Goal: Task Accomplishment & Management: Use online tool/utility

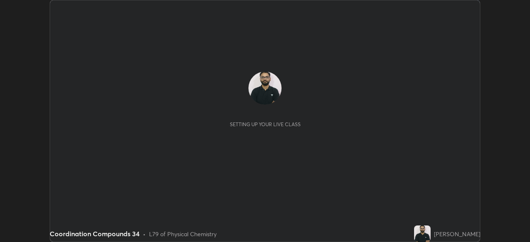
scroll to position [242, 530]
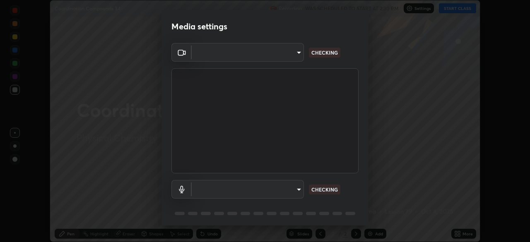
type input "51d019597c161c0694d5583d1f2c643560fde39fe8f4b4da8ea140d4d4830f4c"
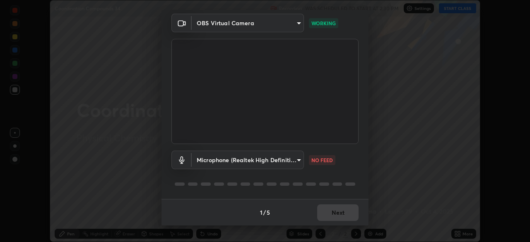
click at [295, 156] on body "Erase all Coordination Compounds 34 Recording WAS SCHEDULED TO START AT 2:30 PM…" at bounding box center [265, 121] width 530 height 242
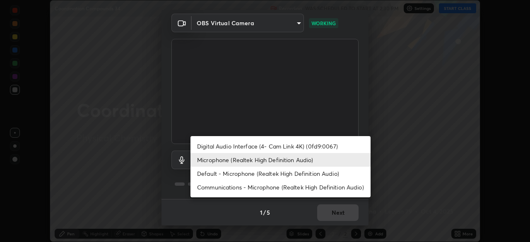
click at [298, 145] on li "Digital Audio Interface (4- Cam Link 4K) (0fd9:0067)" at bounding box center [280, 147] width 180 height 14
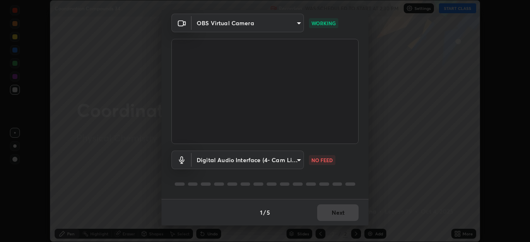
click at [282, 159] on body "Erase all Coordination Compounds 34 Recording WAS SCHEDULED TO START AT 2:30 PM…" at bounding box center [265, 121] width 530 height 242
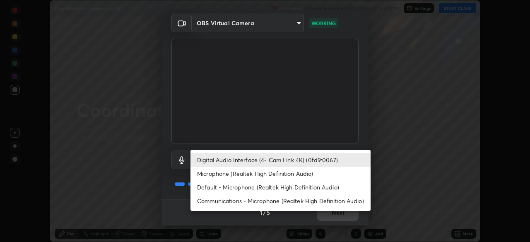
click at [283, 171] on li "Microphone (Realtek High Definition Audio)" at bounding box center [280, 174] width 180 height 14
type input "c6780f4c857a8b81e5497564d4ed67de36d612a8279d52ba4dbf449da7be3efb"
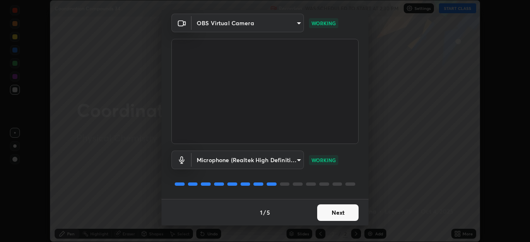
click at [335, 212] on button "Next" at bounding box center [337, 213] width 41 height 17
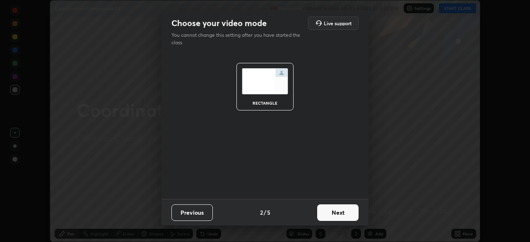
scroll to position [0, 0]
click at [332, 213] on button "Next" at bounding box center [337, 213] width 41 height 17
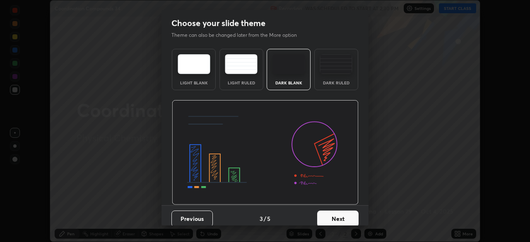
click at [331, 214] on button "Next" at bounding box center [337, 219] width 41 height 17
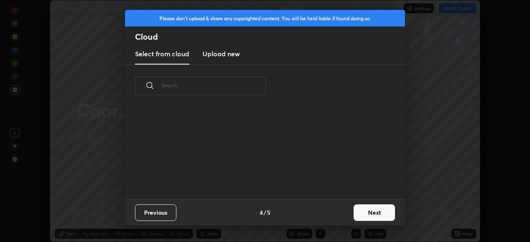
click at [330, 210] on div "Previous 4 / 5 Next" at bounding box center [265, 212] width 280 height 26
click at [360, 206] on button "Next" at bounding box center [374, 213] width 41 height 17
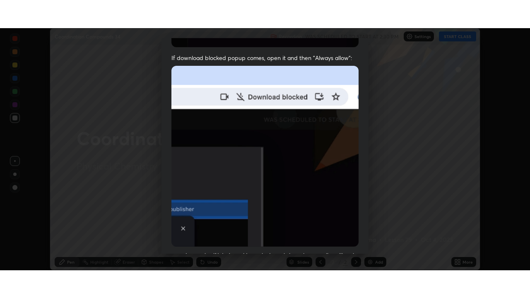
scroll to position [198, 0]
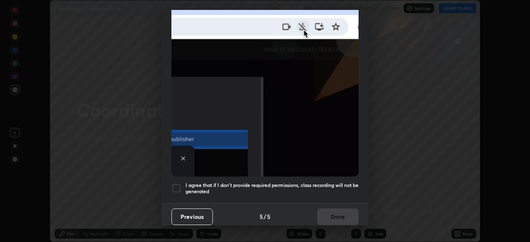
click at [335, 183] on h5 "I agree that if I don't provide required permissions, class recording will not …" at bounding box center [271, 188] width 173 height 13
click at [334, 214] on button "Done" at bounding box center [337, 217] width 41 height 17
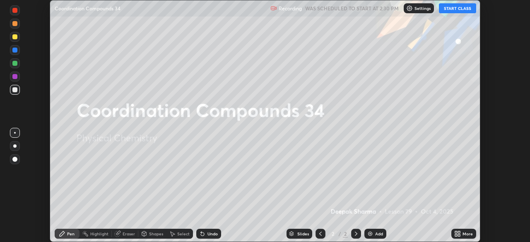
click at [466, 8] on button "START CLASS" at bounding box center [457, 8] width 37 height 10
click at [456, 234] on icon at bounding box center [456, 235] width 2 height 2
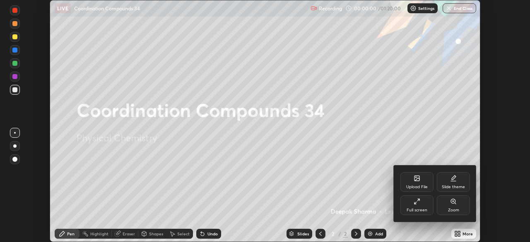
click at [414, 208] on div "Full screen" at bounding box center [417, 210] width 21 height 4
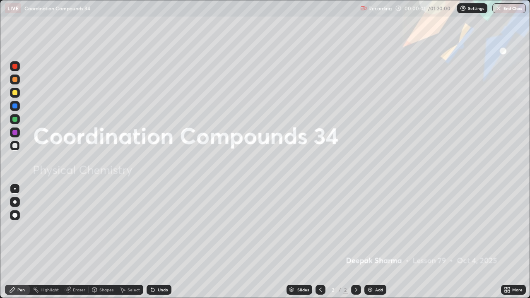
scroll to position [298, 530]
click at [507, 242] on icon at bounding box center [506, 291] width 2 height 2
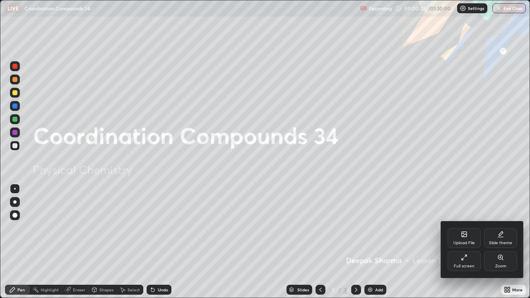
click at [465, 240] on div "Upload File" at bounding box center [464, 238] width 33 height 20
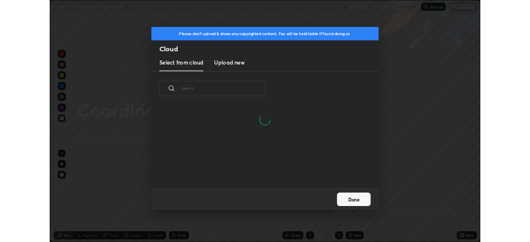
scroll to position [102, 266]
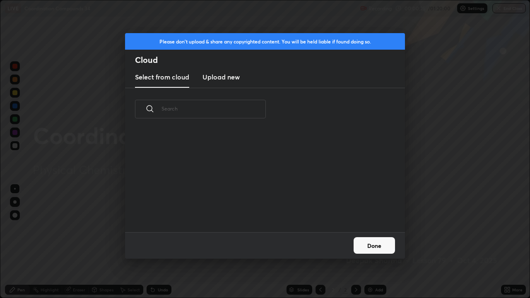
click at [226, 76] on h3 "Upload new" at bounding box center [220, 77] width 37 height 10
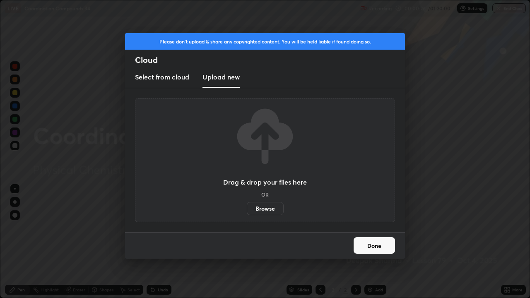
click at [270, 208] on label "Browse" at bounding box center [265, 208] width 37 height 13
click at [247, 208] on input "Browse" at bounding box center [247, 208] width 0 height 13
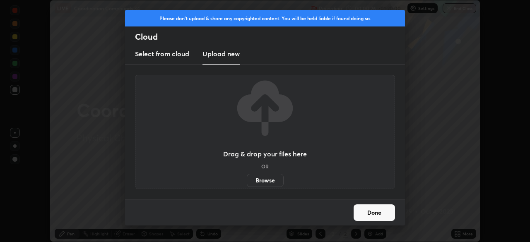
scroll to position [41157, 40869]
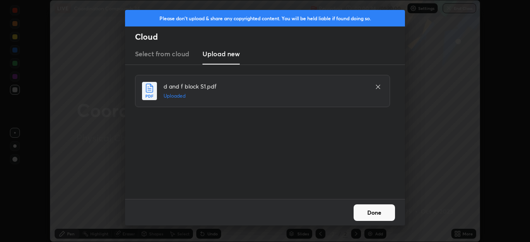
click at [370, 209] on button "Done" at bounding box center [374, 213] width 41 height 17
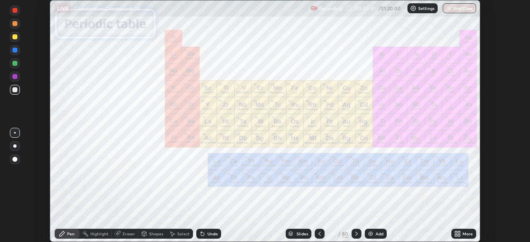
click at [294, 233] on div "Slides" at bounding box center [299, 234] width 26 height 10
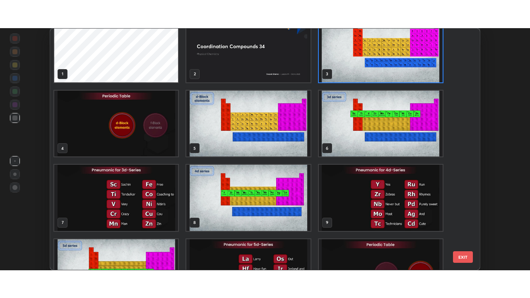
scroll to position [0, 0]
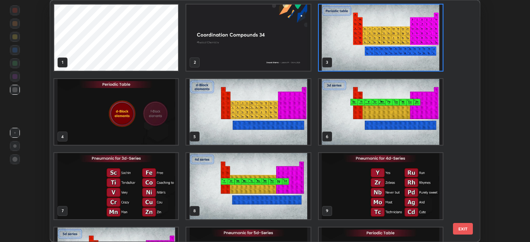
click at [365, 33] on img "grid" at bounding box center [381, 38] width 124 height 66
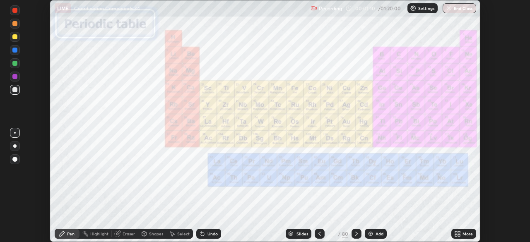
click at [365, 33] on img "grid" at bounding box center [381, 38] width 124 height 66
click at [459, 232] on icon at bounding box center [459, 232] width 2 height 2
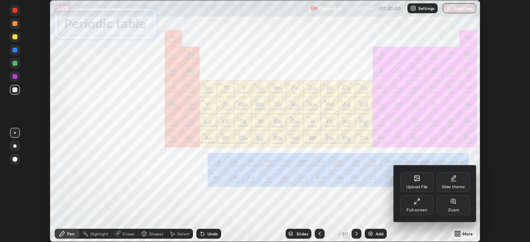
click at [423, 201] on div "Full screen" at bounding box center [416, 205] width 33 height 20
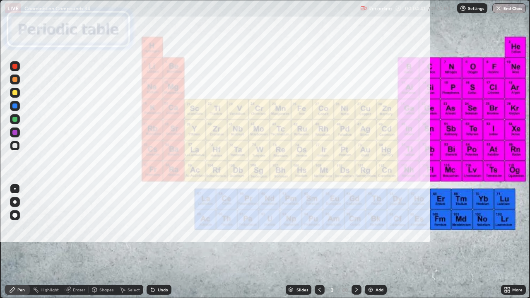
scroll to position [298, 530]
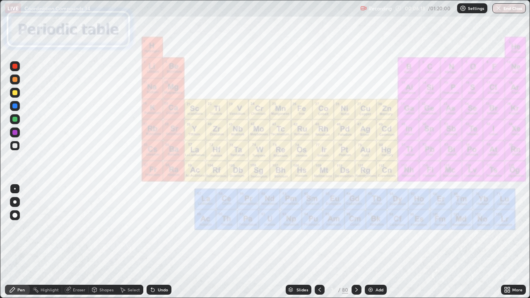
click at [356, 242] on icon at bounding box center [356, 289] width 7 height 7
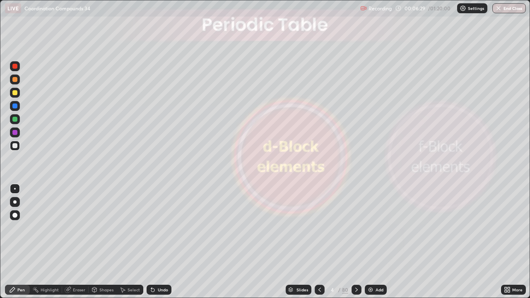
click at [319, 242] on icon at bounding box center [319, 289] width 7 height 7
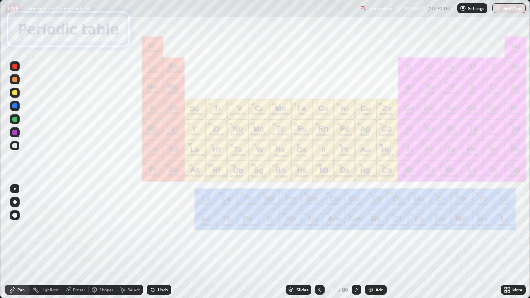
click at [356, 242] on icon at bounding box center [356, 289] width 7 height 7
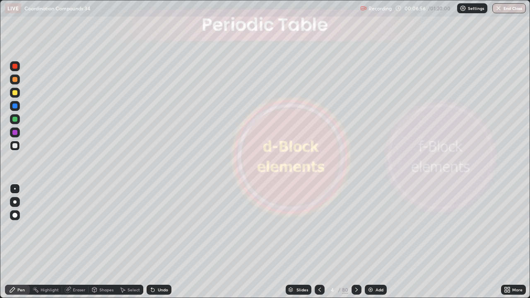
click at [355, 242] on icon at bounding box center [356, 289] width 7 height 7
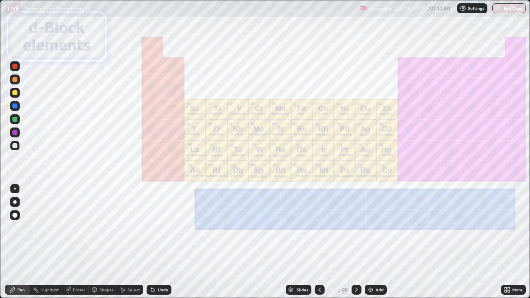
click at [356, 242] on icon at bounding box center [356, 289] width 7 height 7
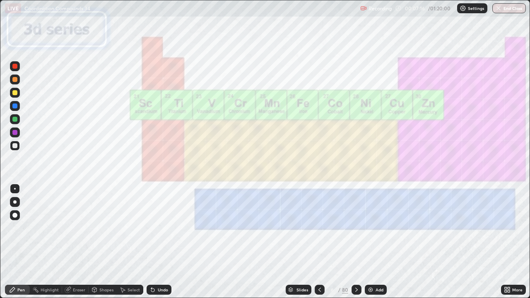
click at [16, 65] on div at bounding box center [14, 66] width 5 height 5
click at [318, 242] on icon at bounding box center [319, 289] width 7 height 7
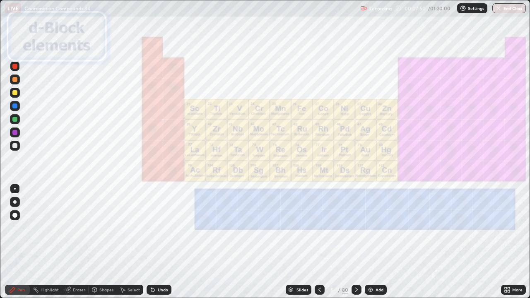
click at [356, 242] on icon at bounding box center [356, 290] width 2 height 4
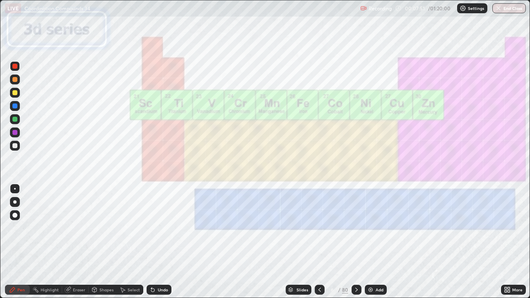
click at [355, 242] on icon at bounding box center [356, 290] width 2 height 4
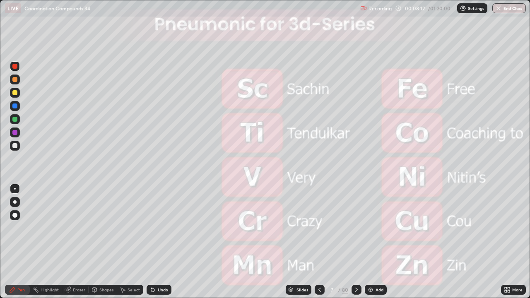
click at [16, 92] on div at bounding box center [14, 92] width 5 height 5
click at [156, 242] on div "Undo" at bounding box center [159, 290] width 25 height 10
click at [18, 118] on div at bounding box center [15, 119] width 10 height 10
click at [152, 242] on icon at bounding box center [152, 290] width 3 height 3
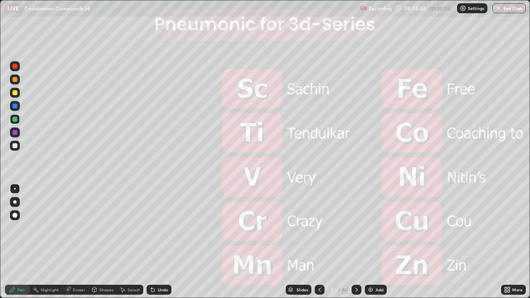
click at [152, 242] on icon at bounding box center [152, 290] width 3 height 3
click at [151, 242] on icon at bounding box center [151, 288] width 1 height 1
click at [357, 242] on icon at bounding box center [356, 289] width 7 height 7
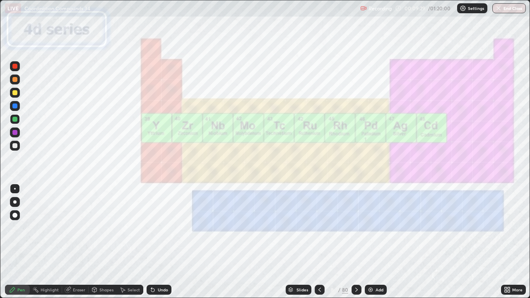
click at [318, 242] on icon at bounding box center [319, 289] width 7 height 7
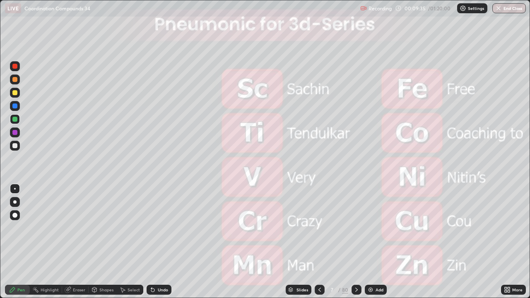
click at [356, 242] on icon at bounding box center [356, 289] width 7 height 7
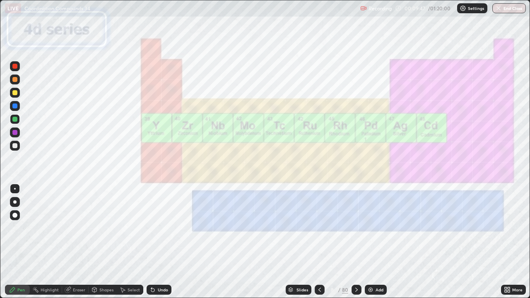
click at [13, 65] on div at bounding box center [14, 66] width 5 height 5
click at [356, 242] on icon at bounding box center [356, 289] width 7 height 7
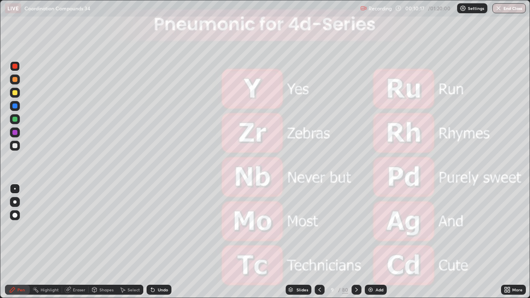
click at [19, 93] on div at bounding box center [15, 93] width 10 height 10
click at [17, 120] on div at bounding box center [14, 119] width 5 height 5
click at [357, 242] on icon at bounding box center [356, 289] width 7 height 7
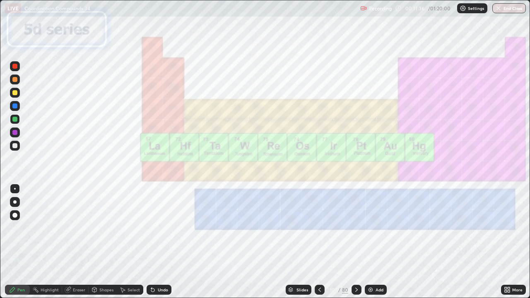
click at [19, 69] on div at bounding box center [15, 66] width 10 height 10
click at [355, 242] on icon at bounding box center [356, 289] width 7 height 7
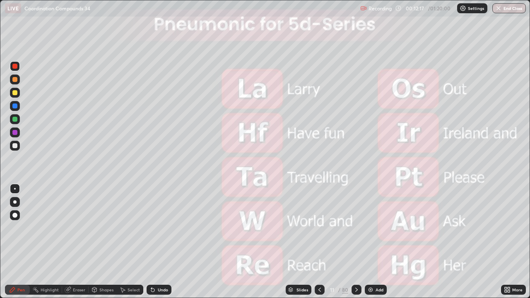
click at [18, 93] on div at bounding box center [15, 93] width 10 height 10
click at [156, 242] on div "Undo" at bounding box center [159, 290] width 25 height 10
click at [16, 118] on div at bounding box center [14, 119] width 5 height 5
click at [155, 242] on div "Undo" at bounding box center [159, 290] width 25 height 10
click at [159, 242] on div "Undo" at bounding box center [159, 290] width 25 height 10
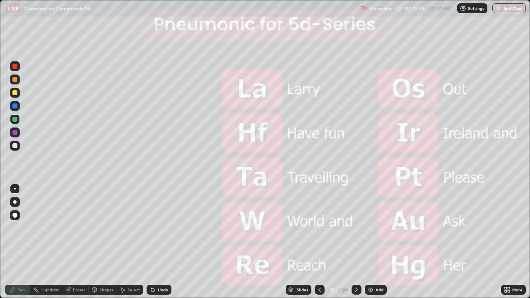
click at [356, 242] on icon at bounding box center [356, 289] width 7 height 7
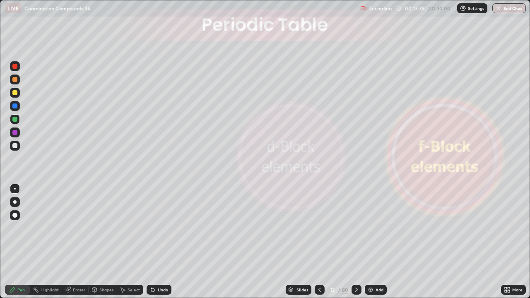
click at [355, 242] on icon at bounding box center [356, 290] width 2 height 4
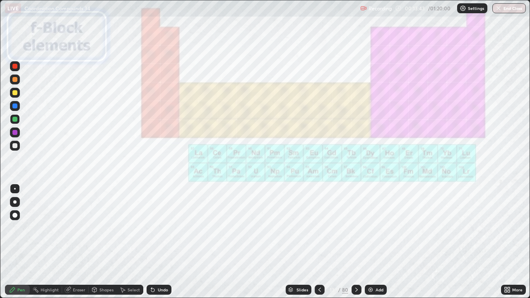
click at [355, 242] on icon at bounding box center [356, 289] width 7 height 7
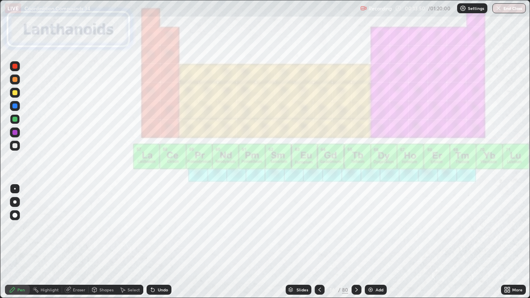
click at [356, 242] on icon at bounding box center [356, 289] width 7 height 7
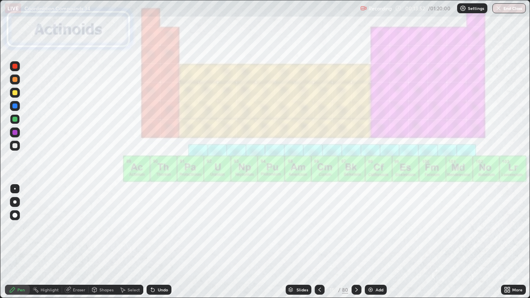
click at [319, 242] on icon at bounding box center [319, 289] width 7 height 7
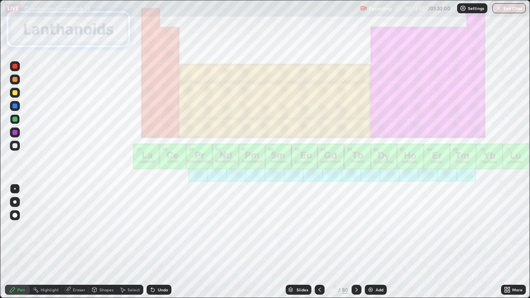
click at [17, 66] on div at bounding box center [14, 66] width 5 height 5
click at [355, 242] on icon at bounding box center [356, 289] width 7 height 7
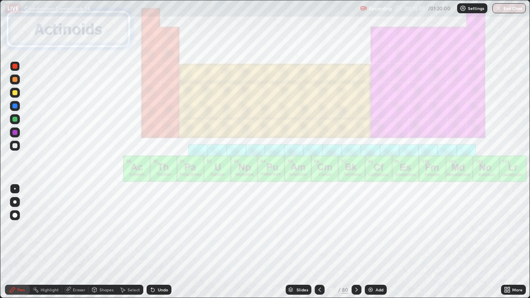
click at [356, 242] on icon at bounding box center [356, 289] width 7 height 7
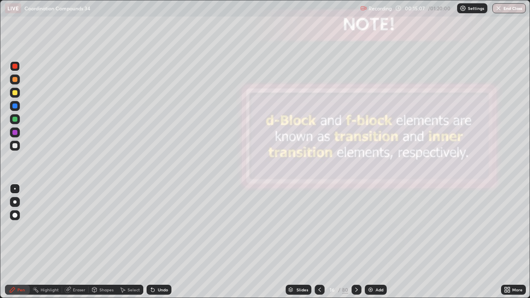
click at [319, 242] on icon at bounding box center [319, 289] width 7 height 7
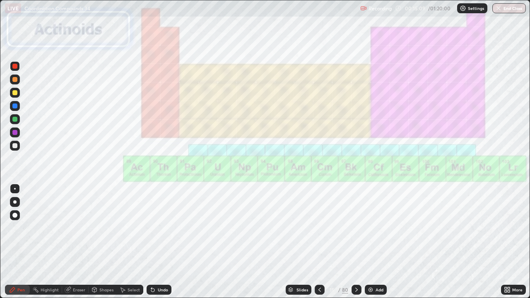
click at [319, 242] on icon at bounding box center [319, 289] width 7 height 7
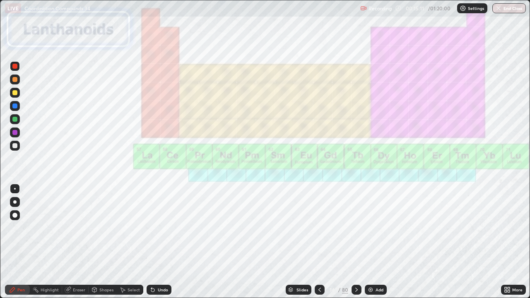
click at [377, 242] on div "Add" at bounding box center [379, 290] width 8 height 4
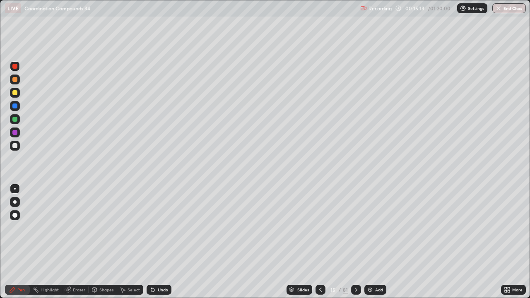
click at [15, 92] on div at bounding box center [14, 92] width 5 height 5
click at [319, 242] on icon at bounding box center [320, 290] width 2 height 4
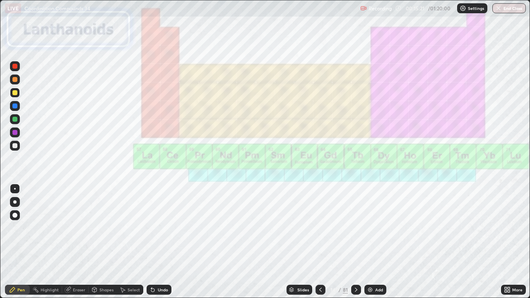
click at [300, 242] on div "Slides" at bounding box center [303, 290] width 12 height 4
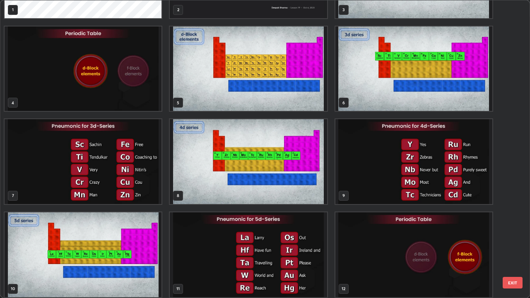
scroll to position [52, 0]
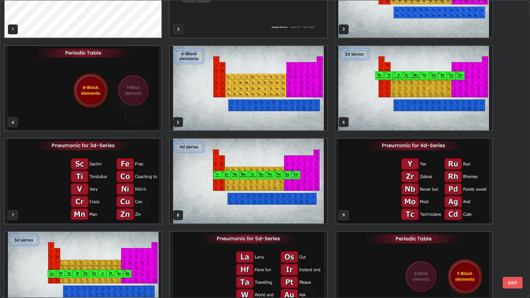
click at [287, 100] on img "grid" at bounding box center [248, 88] width 157 height 85
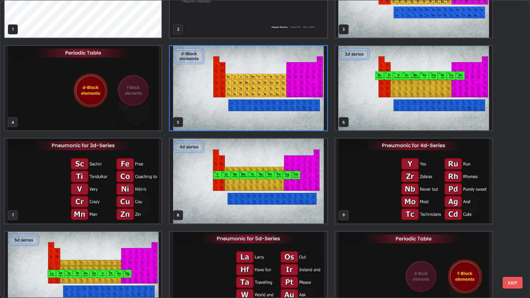
click at [285, 101] on img "grid" at bounding box center [248, 88] width 157 height 85
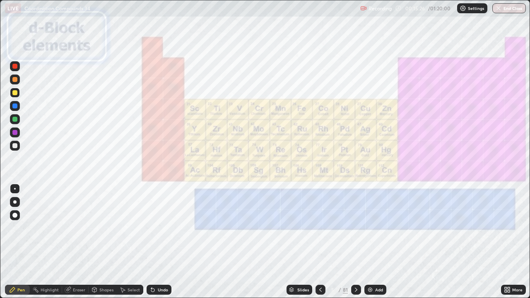
click at [318, 242] on icon at bounding box center [320, 289] width 7 height 7
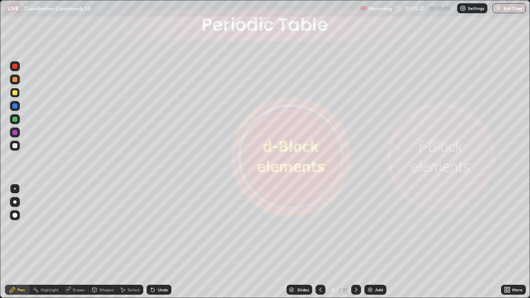
click at [320, 242] on icon at bounding box center [320, 289] width 7 height 7
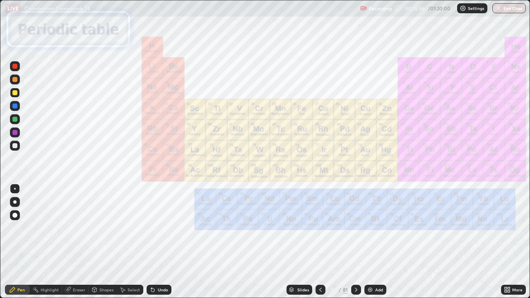
click at [301, 242] on div "Slides" at bounding box center [303, 290] width 12 height 4
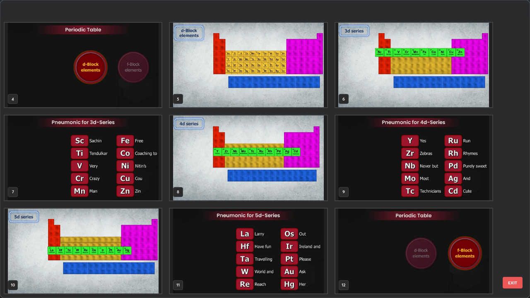
scroll to position [164, 0]
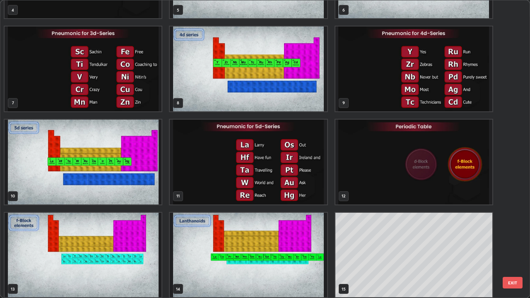
click at [127, 242] on img "grid" at bounding box center [83, 255] width 157 height 85
click at [127, 242] on div "4 5 6 7 8 9 10 11 12 13 14 15 16 17 18" at bounding box center [257, 148] width 515 height 297
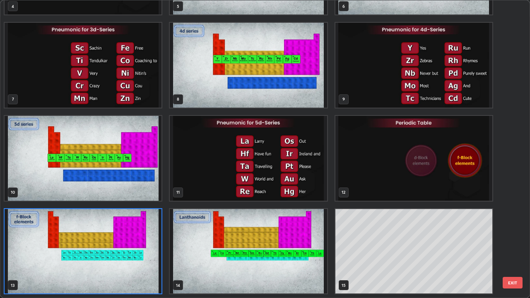
click at [142, 242] on img "grid" at bounding box center [83, 251] width 157 height 85
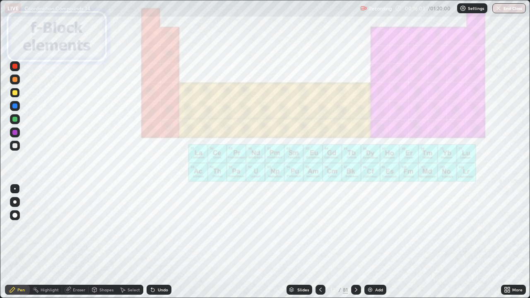
click at [137, 242] on img "grid" at bounding box center [83, 251] width 157 height 85
click at [355, 242] on icon at bounding box center [356, 290] width 2 height 4
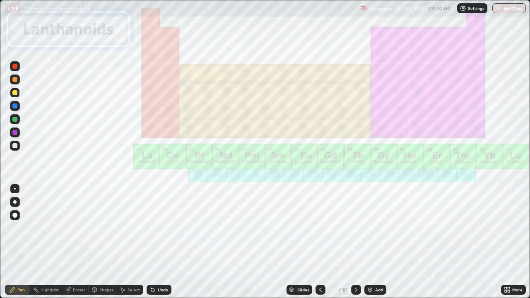
click at [320, 242] on icon at bounding box center [320, 289] width 7 height 7
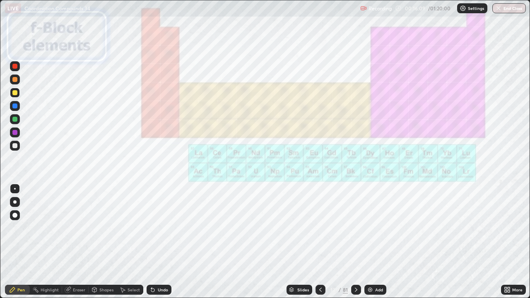
click at [355, 242] on icon at bounding box center [356, 289] width 7 height 7
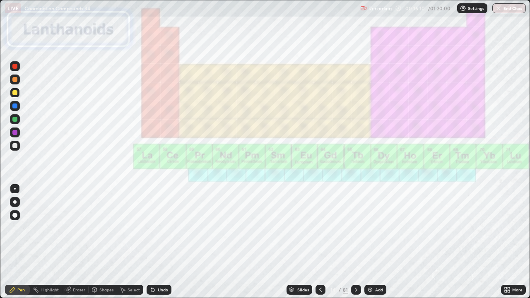
click at [356, 242] on icon at bounding box center [356, 290] width 2 height 4
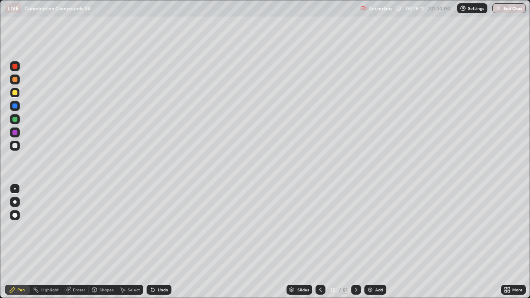
click at [319, 242] on icon at bounding box center [320, 289] width 7 height 7
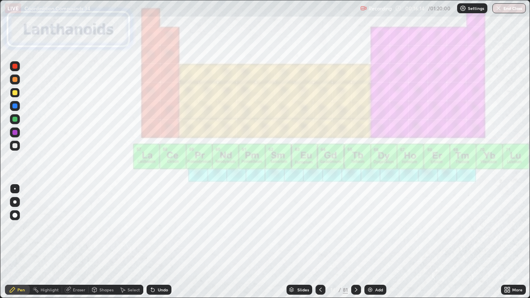
click at [355, 242] on icon at bounding box center [356, 289] width 7 height 7
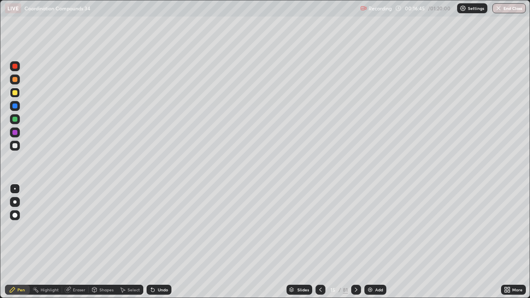
click at [320, 242] on icon at bounding box center [320, 289] width 7 height 7
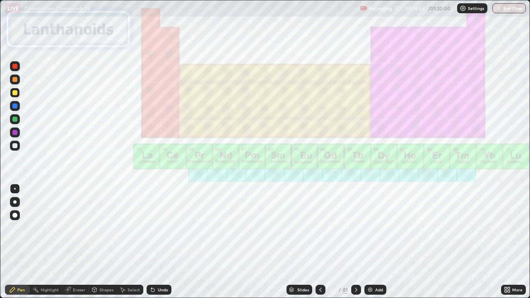
click at [355, 242] on icon at bounding box center [356, 289] width 7 height 7
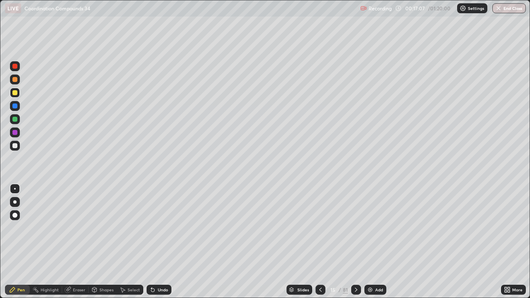
click at [15, 121] on div at bounding box center [14, 119] width 5 height 5
click at [355, 242] on icon at bounding box center [356, 289] width 7 height 7
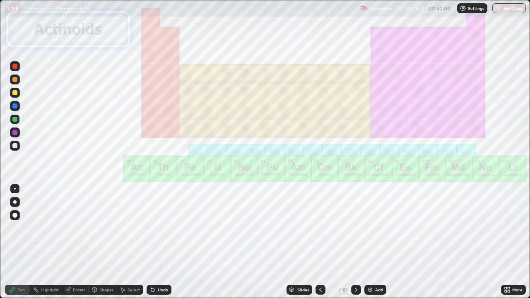
click at [378, 242] on div "Add" at bounding box center [379, 290] width 8 height 4
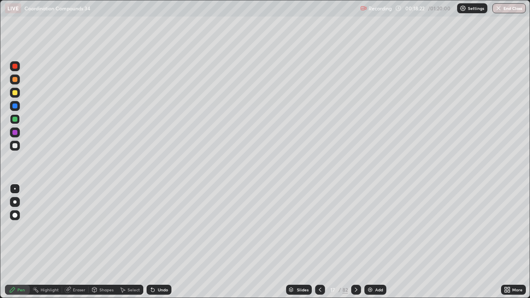
click at [14, 89] on div at bounding box center [15, 93] width 10 height 10
click at [158, 242] on div "Undo" at bounding box center [163, 290] width 10 height 4
click at [318, 242] on icon at bounding box center [320, 289] width 7 height 7
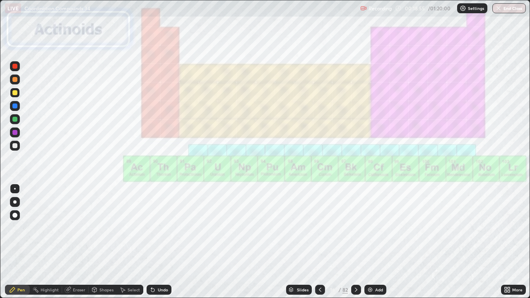
click at [357, 242] on div at bounding box center [356, 290] width 10 height 10
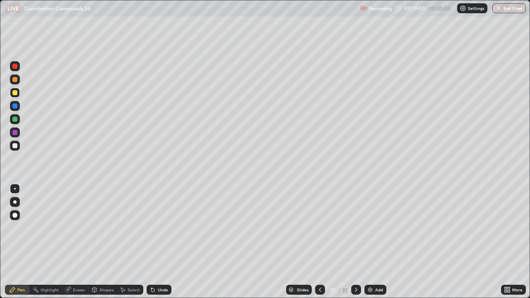
click at [18, 117] on div at bounding box center [15, 119] width 10 height 10
click at [356, 242] on icon at bounding box center [356, 289] width 7 height 7
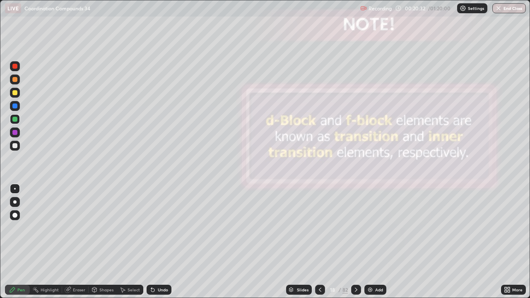
click at [356, 242] on icon at bounding box center [356, 289] width 7 height 7
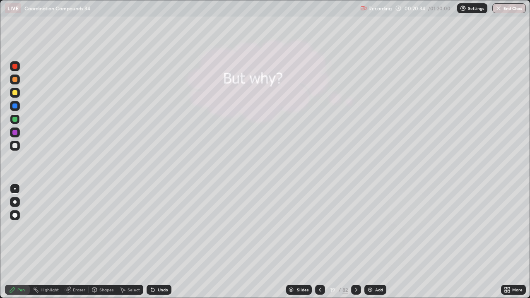
click at [355, 242] on icon at bounding box center [356, 289] width 7 height 7
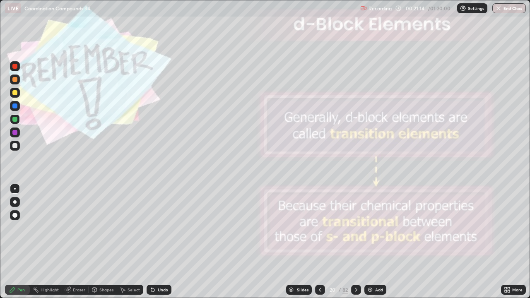
click at [356, 242] on icon at bounding box center [356, 289] width 7 height 7
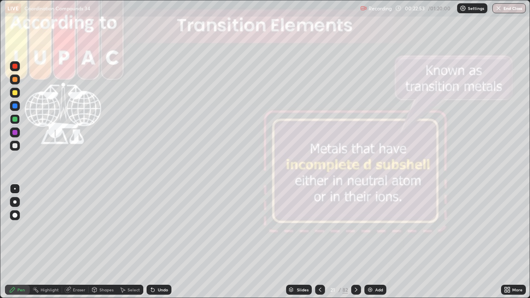
click at [356, 242] on icon at bounding box center [356, 290] width 2 height 4
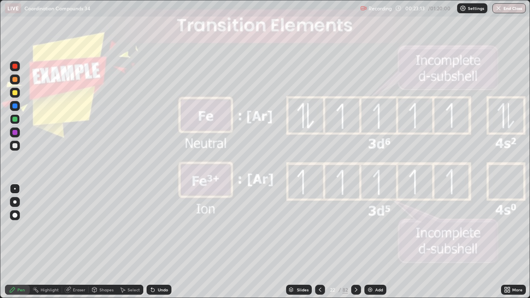
click at [355, 242] on div at bounding box center [356, 290] width 10 height 10
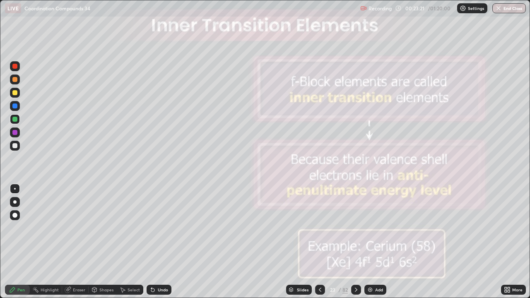
click at [356, 242] on icon at bounding box center [356, 289] width 7 height 7
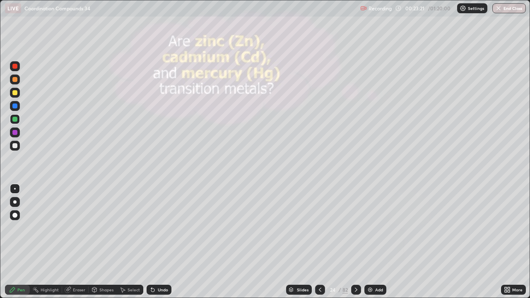
click at [356, 242] on icon at bounding box center [356, 289] width 7 height 7
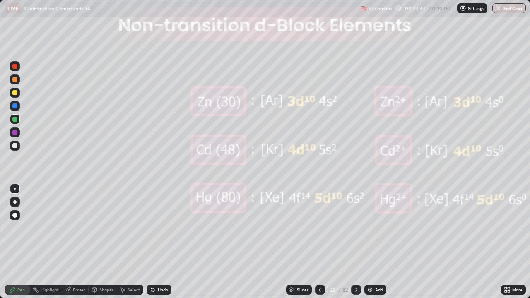
click at [301, 242] on div "Slides" at bounding box center [303, 290] width 12 height 4
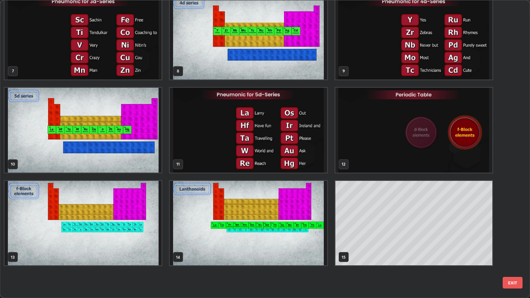
scroll to position [74, 0]
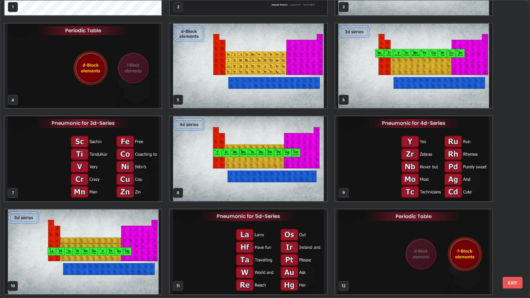
click at [297, 88] on img "grid" at bounding box center [248, 66] width 157 height 85
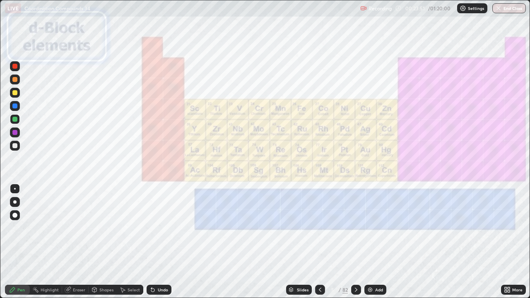
click at [505, 242] on icon at bounding box center [506, 291] width 2 height 2
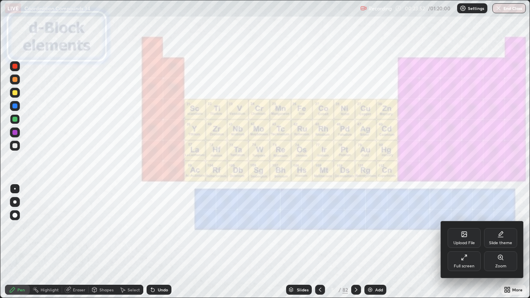
click at [295, 242] on div at bounding box center [265, 149] width 530 height 298
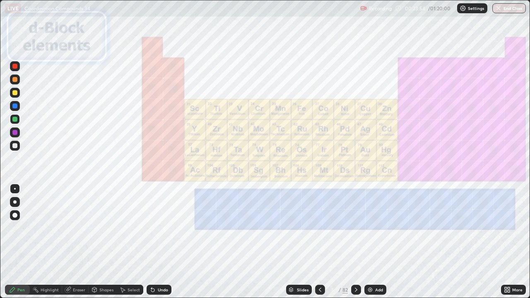
click at [296, 242] on div "Slides" at bounding box center [299, 290] width 26 height 10
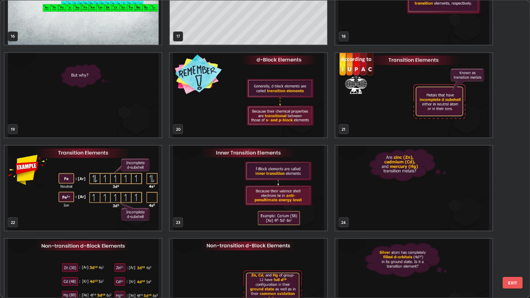
scroll to position [527, 0]
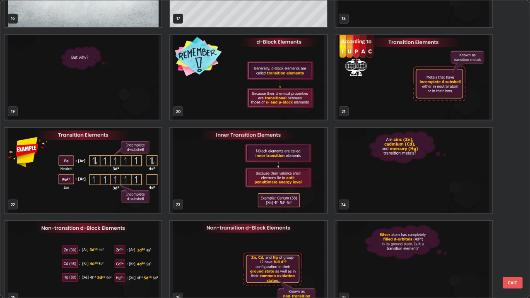
click at [144, 242] on img "grid" at bounding box center [83, 263] width 157 height 85
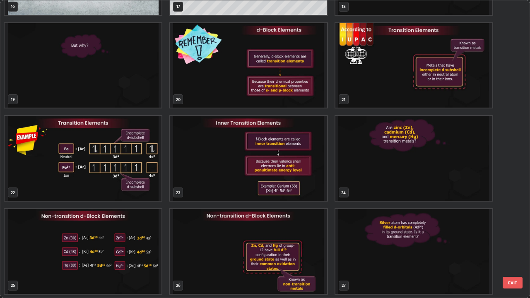
click at [143, 242] on div "16 17 18 19 20 21 22 23 24 25 26 27 28 29 30" at bounding box center [257, 148] width 515 height 297
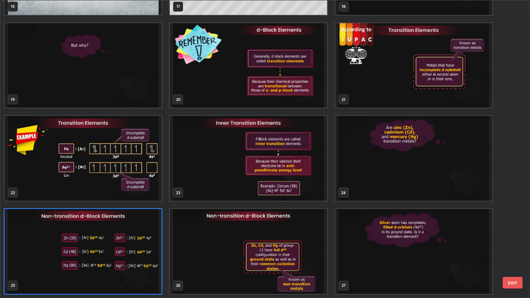
click at [134, 242] on img "grid" at bounding box center [83, 251] width 157 height 85
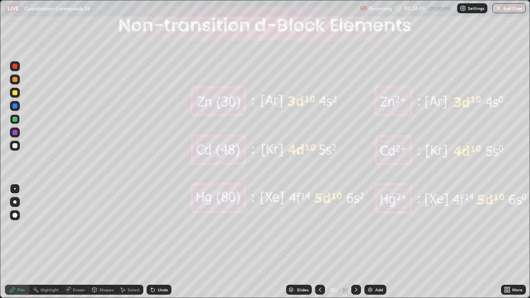
click at [134, 242] on img "grid" at bounding box center [83, 251] width 157 height 85
click at [321, 242] on icon at bounding box center [320, 289] width 7 height 7
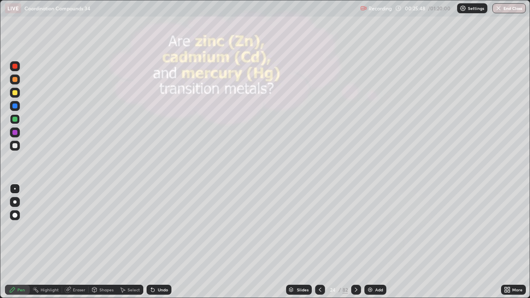
click at [321, 242] on icon at bounding box center [320, 289] width 7 height 7
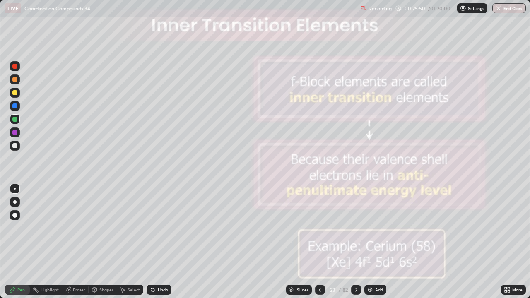
click at [320, 242] on icon at bounding box center [320, 289] width 7 height 7
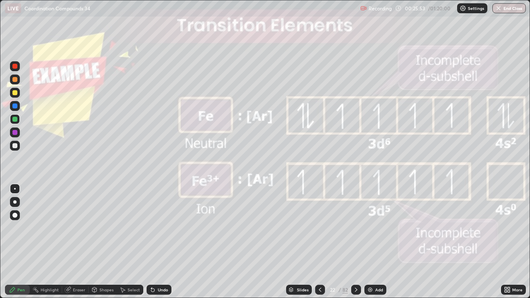
click at [355, 242] on icon at bounding box center [356, 289] width 7 height 7
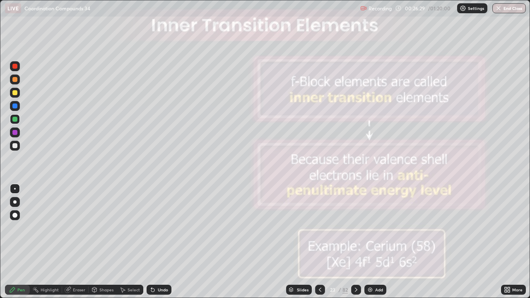
click at [13, 92] on div at bounding box center [14, 92] width 5 height 5
click at [163, 242] on div "Undo" at bounding box center [159, 290] width 25 height 10
click at [16, 128] on div at bounding box center [15, 133] width 10 height 10
click at [300, 242] on div "Slides" at bounding box center [303, 290] width 12 height 4
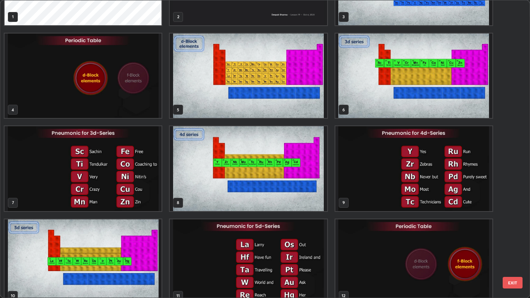
scroll to position [53, 0]
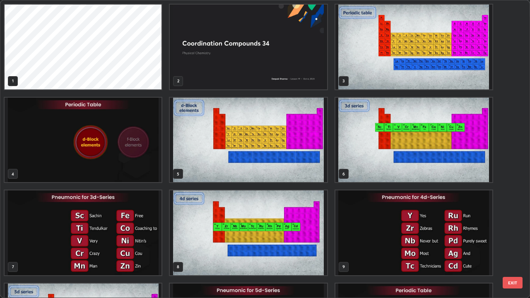
click at [416, 16] on img "grid" at bounding box center [413, 47] width 157 height 85
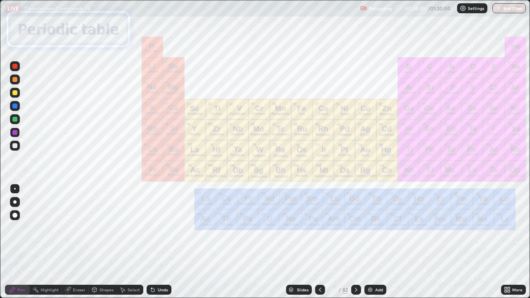
click at [300, 242] on div "Slides" at bounding box center [303, 290] width 12 height 4
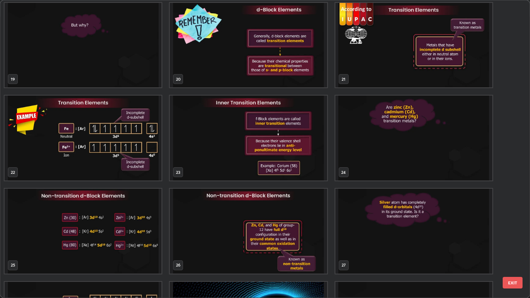
scroll to position [557, 0]
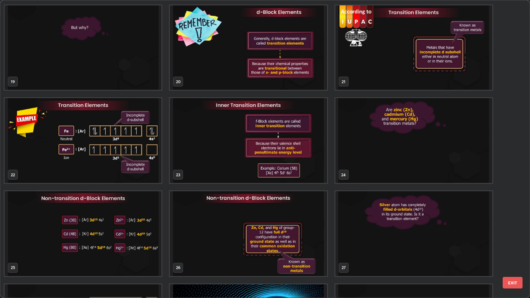
click at [315, 173] on img "grid" at bounding box center [248, 140] width 157 height 85
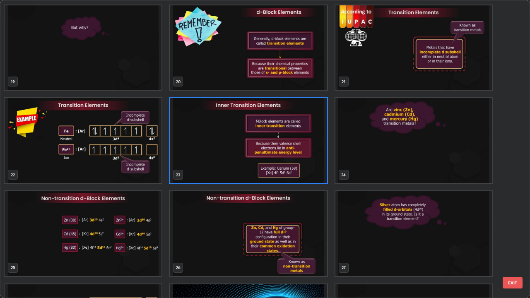
click at [315, 173] on img "grid" at bounding box center [248, 140] width 157 height 85
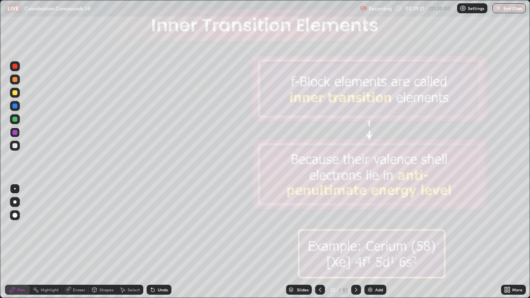
click at [356, 242] on icon at bounding box center [356, 289] width 7 height 7
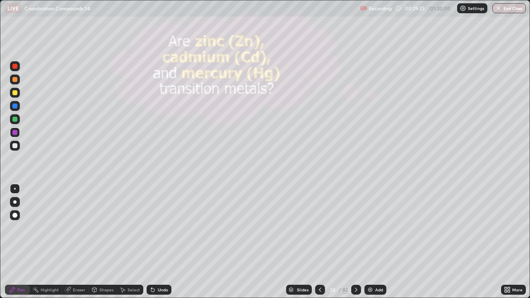
click at [356, 242] on icon at bounding box center [356, 289] width 7 height 7
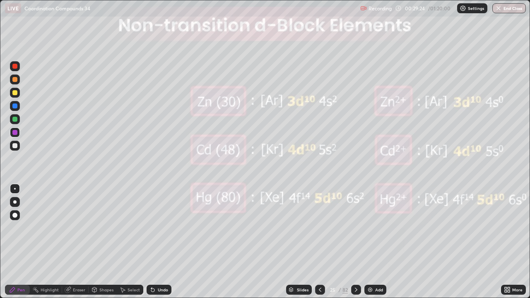
click at [355, 242] on icon at bounding box center [356, 289] width 7 height 7
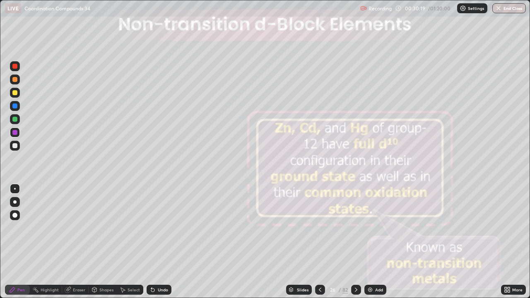
click at [298, 242] on div "Slides" at bounding box center [303, 290] width 12 height 4
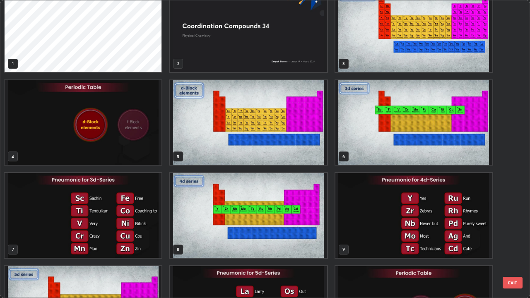
scroll to position [10, 0]
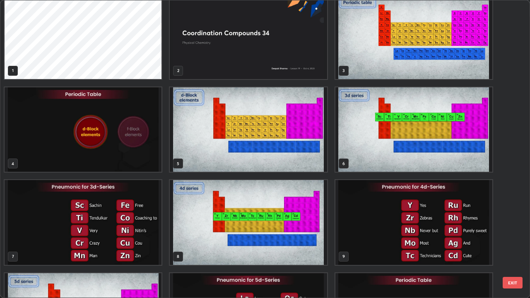
click at [397, 43] on img "grid" at bounding box center [413, 36] width 157 height 85
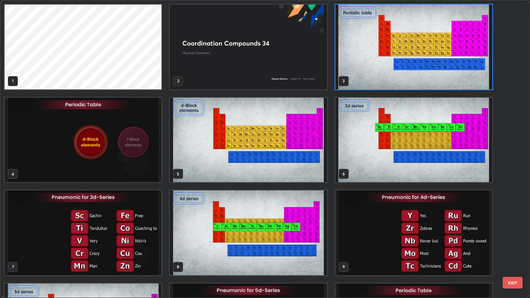
click at [397, 41] on img "grid" at bounding box center [413, 47] width 157 height 85
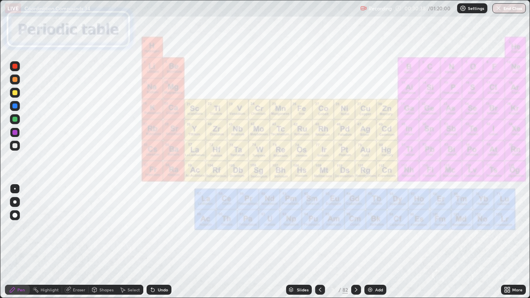
click at [297, 242] on div "Slides" at bounding box center [299, 290] width 26 height 10
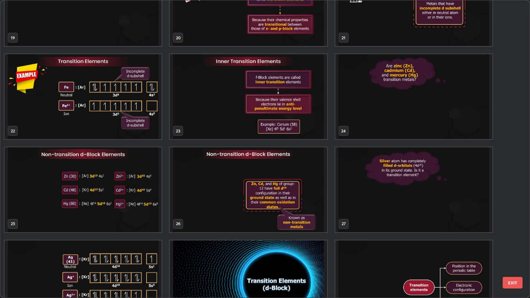
scroll to position [614, 0]
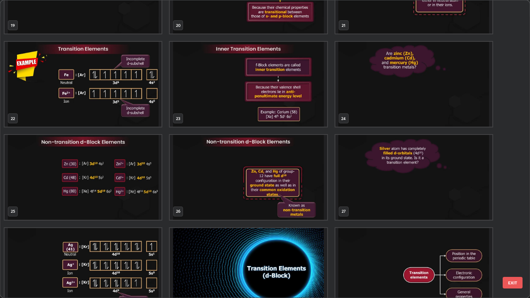
click at [288, 186] on img "grid" at bounding box center [248, 177] width 157 height 85
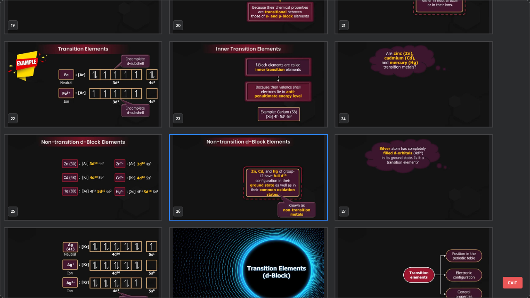
click at [286, 185] on img "grid" at bounding box center [248, 177] width 157 height 85
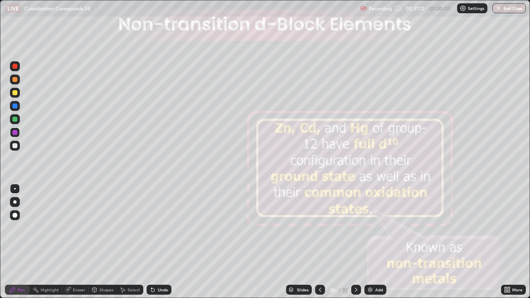
click at [356, 242] on icon at bounding box center [356, 289] width 7 height 7
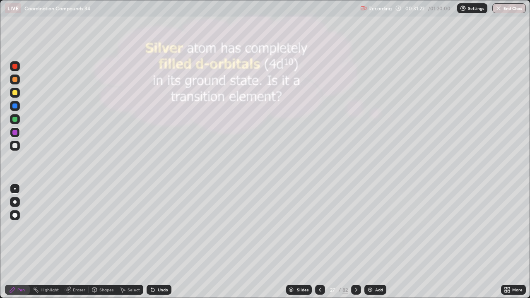
click at [356, 242] on icon at bounding box center [356, 290] width 2 height 4
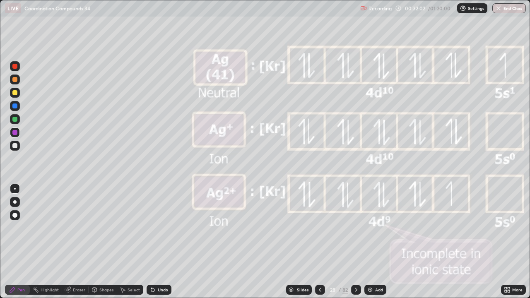
click at [355, 242] on icon at bounding box center [356, 289] width 7 height 7
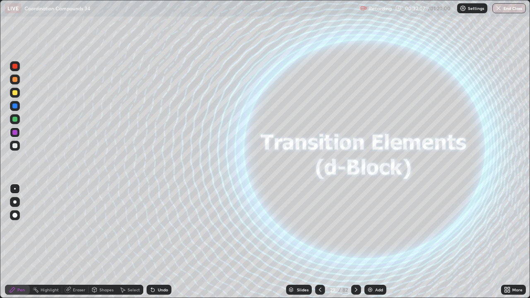
click at [357, 242] on icon at bounding box center [356, 289] width 7 height 7
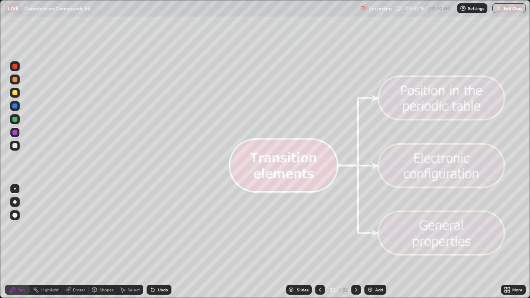
click at [355, 242] on icon at bounding box center [356, 289] width 7 height 7
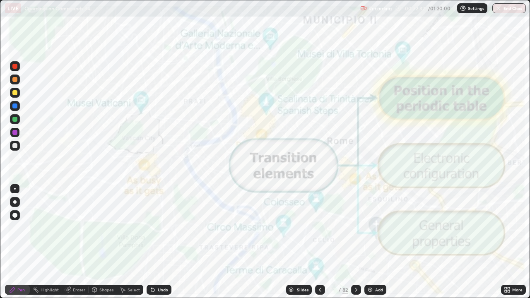
click at [355, 242] on icon at bounding box center [356, 289] width 7 height 7
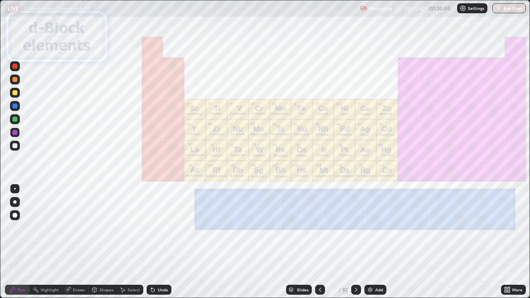
click at [356, 242] on icon at bounding box center [356, 289] width 7 height 7
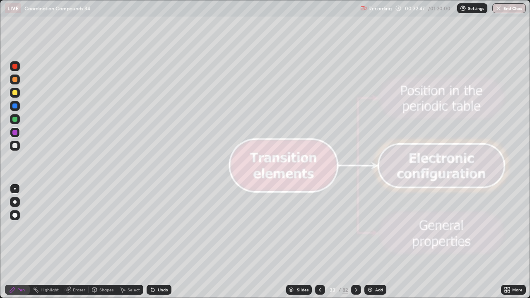
click at [355, 242] on icon at bounding box center [356, 289] width 7 height 7
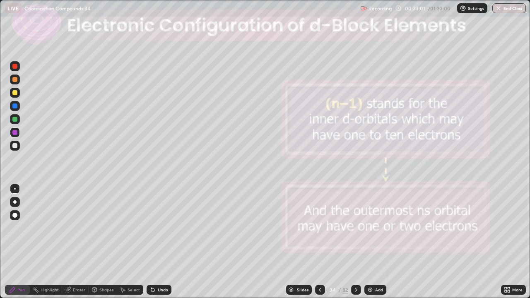
click at [355, 242] on icon at bounding box center [356, 289] width 7 height 7
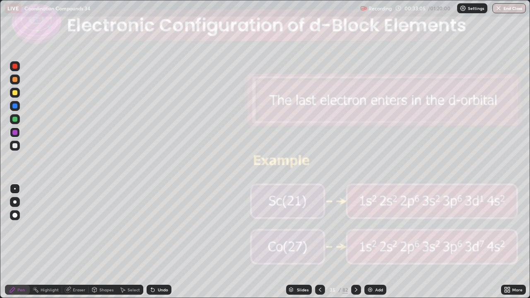
click at [319, 242] on icon at bounding box center [320, 289] width 7 height 7
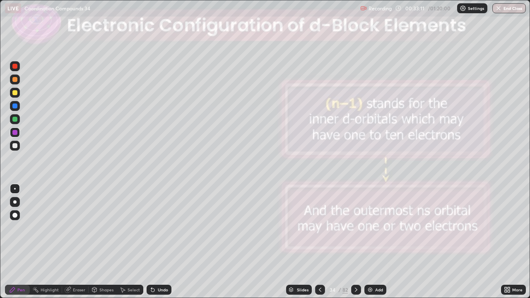
click at [22, 92] on div "Erase all" at bounding box center [15, 149] width 20 height 265
click at [12, 93] on div at bounding box center [14, 92] width 5 height 5
click at [76, 242] on div "Eraser" at bounding box center [75, 290] width 26 height 10
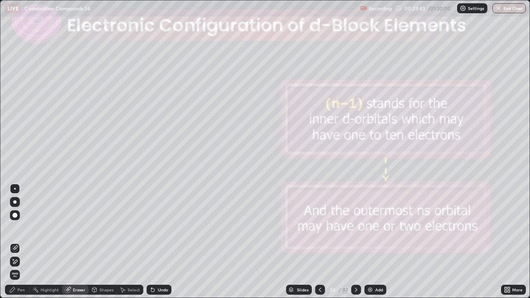
click at [20, 242] on div "Pen" at bounding box center [20, 290] width 7 height 4
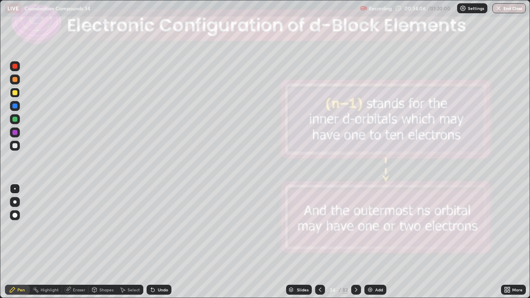
click at [356, 242] on icon at bounding box center [356, 290] width 2 height 4
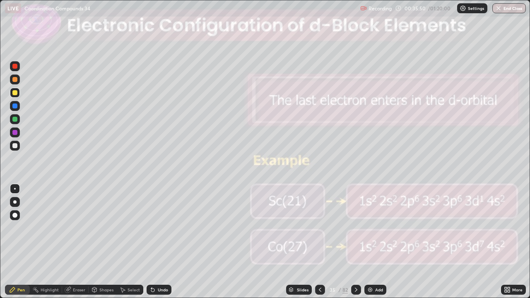
click at [355, 242] on icon at bounding box center [356, 289] width 7 height 7
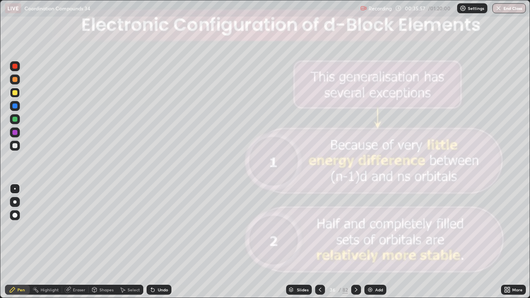
click at [356, 242] on icon at bounding box center [356, 289] width 7 height 7
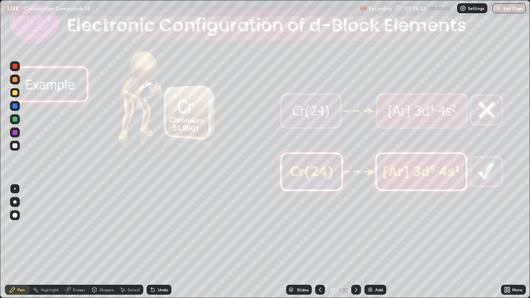
click at [355, 242] on icon at bounding box center [356, 289] width 7 height 7
click at [318, 242] on icon at bounding box center [320, 289] width 7 height 7
click at [355, 242] on icon at bounding box center [356, 289] width 7 height 7
click at [356, 242] on icon at bounding box center [356, 289] width 7 height 7
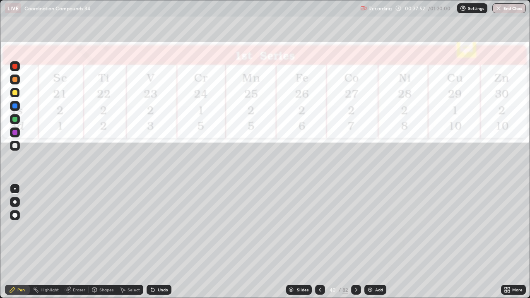
click at [319, 242] on icon at bounding box center [320, 289] width 7 height 7
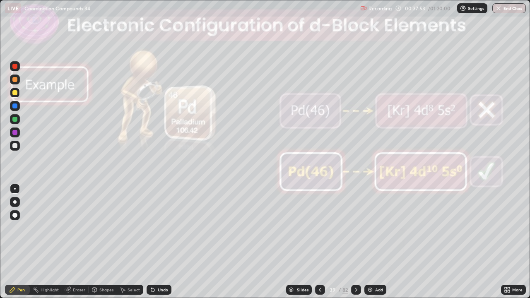
click at [319, 242] on icon at bounding box center [320, 289] width 7 height 7
click at [355, 242] on icon at bounding box center [356, 289] width 7 height 7
click at [356, 242] on icon at bounding box center [356, 289] width 7 height 7
click at [76, 242] on div "Eraser" at bounding box center [79, 290] width 12 height 4
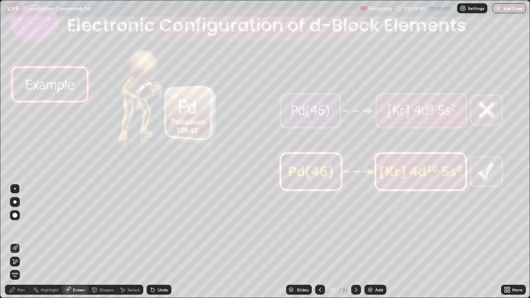
click at [20, 213] on div at bounding box center [14, 215] width 13 height 13
click at [356, 242] on div at bounding box center [356, 290] width 10 height 10
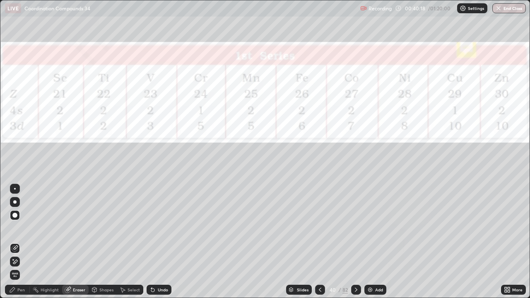
click at [18, 242] on div "Pen" at bounding box center [20, 290] width 7 height 4
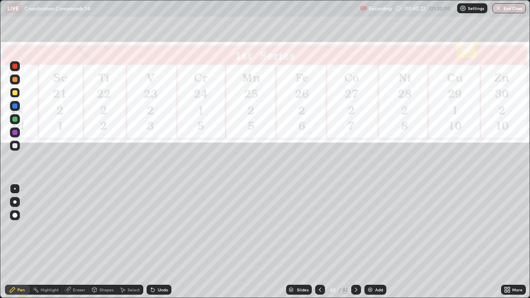
click at [14, 105] on div at bounding box center [14, 105] width 5 height 5
click at [297, 242] on div "Slides" at bounding box center [303, 290] width 12 height 4
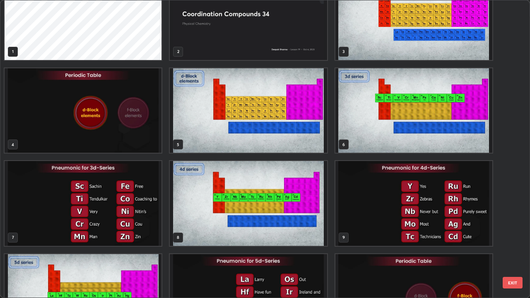
scroll to position [0, 0]
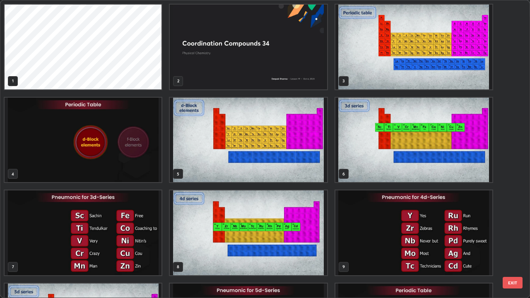
click at [411, 54] on img "grid" at bounding box center [413, 47] width 157 height 85
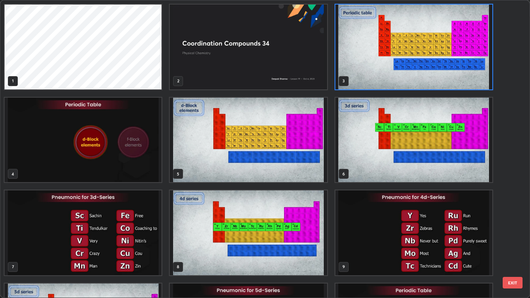
click at [411, 54] on img "grid" at bounding box center [413, 47] width 157 height 85
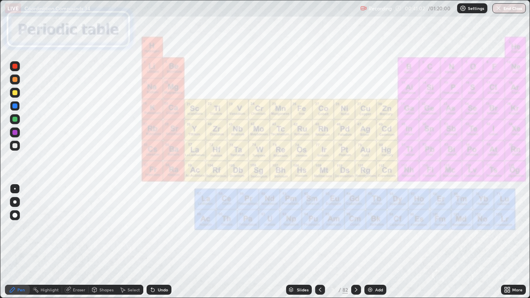
click at [158, 242] on div "Undo" at bounding box center [163, 290] width 10 height 4
click at [13, 68] on div at bounding box center [15, 66] width 10 height 10
click at [301, 242] on div "Slides" at bounding box center [303, 290] width 12 height 4
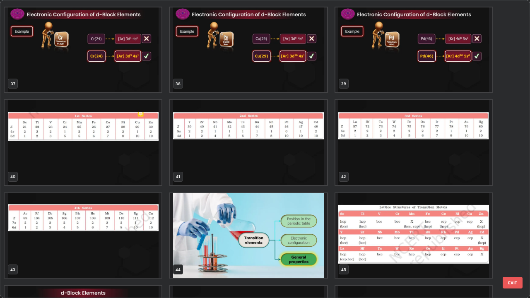
scroll to position [1110, 0]
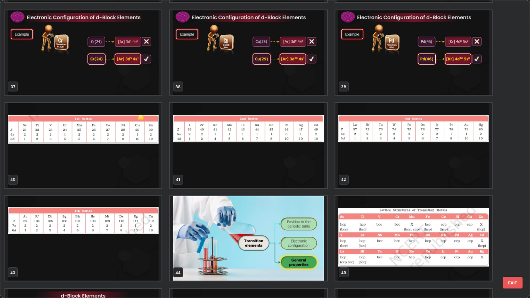
click at [138, 159] on img "grid" at bounding box center [83, 145] width 157 height 85
click at [137, 156] on img "grid" at bounding box center [83, 145] width 157 height 85
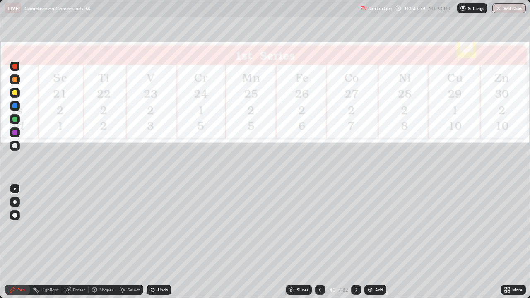
click at [78, 242] on div "Eraser" at bounding box center [79, 290] width 12 height 4
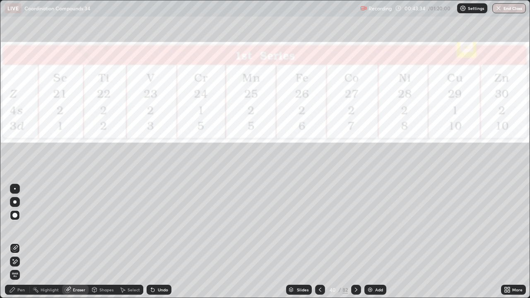
click at [22, 242] on div "Pen" at bounding box center [20, 290] width 7 height 4
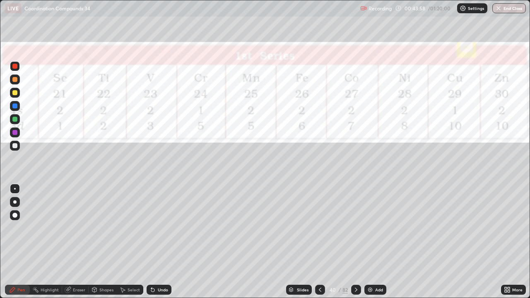
click at [319, 242] on icon at bounding box center [320, 290] width 2 height 4
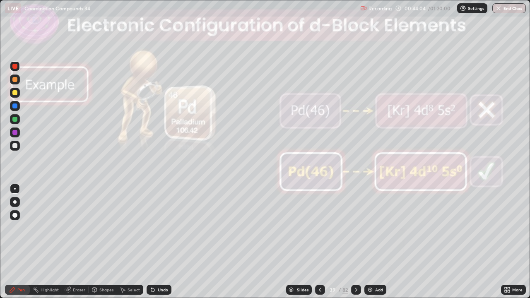
click at [374, 242] on div "Add" at bounding box center [375, 290] width 22 height 10
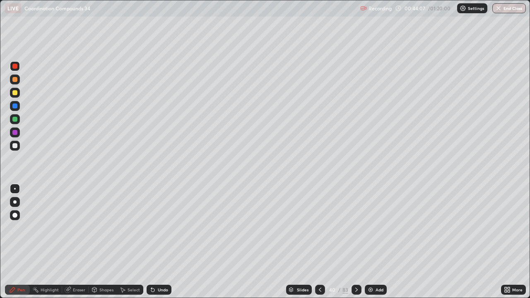
click at [14, 91] on div at bounding box center [14, 92] width 5 height 5
click at [15, 79] on div at bounding box center [14, 79] width 5 height 5
click at [368, 242] on img at bounding box center [370, 289] width 7 height 7
click at [15, 92] on div at bounding box center [14, 92] width 5 height 5
click at [355, 242] on icon at bounding box center [356, 289] width 7 height 7
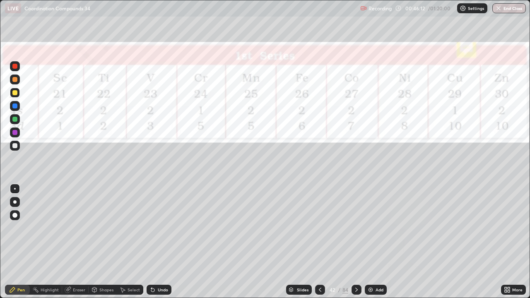
click at [17, 70] on div at bounding box center [15, 66] width 10 height 10
click at [14, 146] on div at bounding box center [14, 145] width 5 height 5
click at [18, 119] on div at bounding box center [15, 119] width 10 height 10
click at [358, 242] on icon at bounding box center [356, 289] width 7 height 7
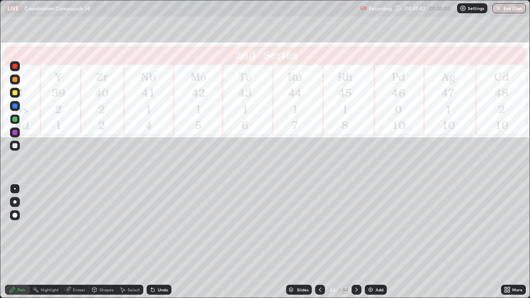
click at [19, 92] on div at bounding box center [15, 93] width 10 height 10
click at [19, 68] on div at bounding box center [15, 66] width 10 height 10
click at [14, 144] on div at bounding box center [14, 145] width 5 height 5
click at [15, 120] on div at bounding box center [14, 119] width 5 height 5
click at [358, 242] on icon at bounding box center [356, 289] width 7 height 7
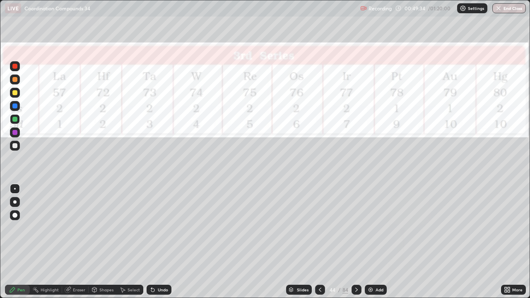
click at [16, 93] on div at bounding box center [14, 92] width 5 height 5
click at [15, 66] on div at bounding box center [14, 66] width 5 height 5
click at [19, 142] on div at bounding box center [15, 146] width 10 height 10
click at [16, 118] on div at bounding box center [14, 119] width 5 height 5
click at [355, 242] on div at bounding box center [356, 290] width 10 height 10
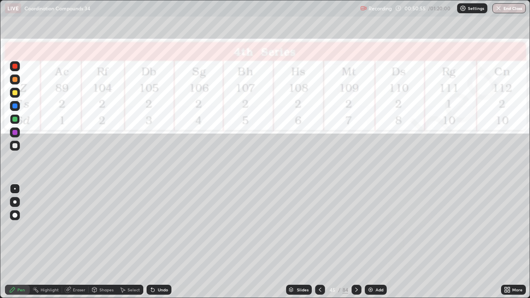
click at [17, 94] on div at bounding box center [15, 93] width 10 height 10
click at [15, 93] on div at bounding box center [14, 92] width 5 height 5
click at [14, 64] on div at bounding box center [14, 66] width 5 height 5
click at [18, 144] on div at bounding box center [15, 146] width 10 height 10
click at [14, 120] on div at bounding box center [14, 119] width 5 height 5
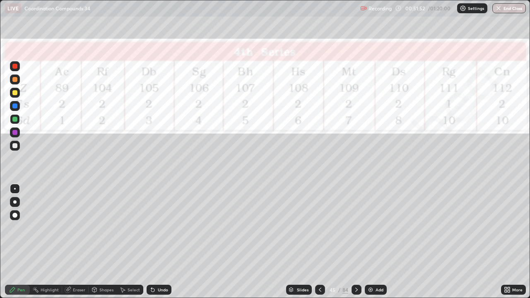
click at [355, 242] on icon at bounding box center [356, 289] width 7 height 7
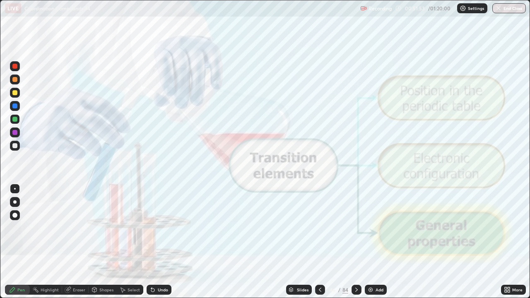
click at [320, 242] on icon at bounding box center [320, 289] width 7 height 7
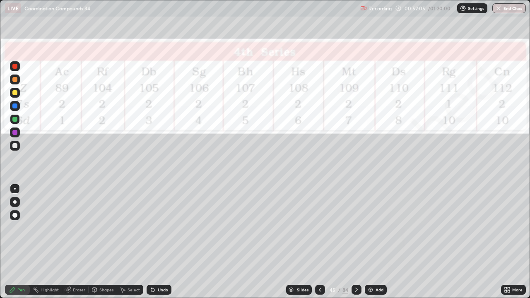
click at [369, 242] on img at bounding box center [370, 289] width 7 height 7
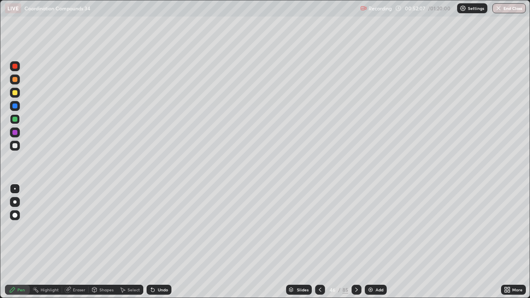
click at [15, 93] on div at bounding box center [14, 92] width 5 height 5
click at [19, 145] on div at bounding box center [15, 146] width 10 height 10
click at [136, 242] on div "Select" at bounding box center [134, 290] width 12 height 4
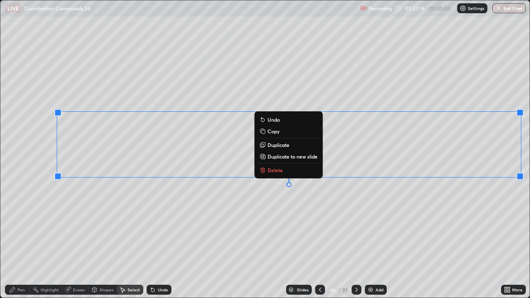
click at [274, 130] on p "Copy" at bounding box center [273, 131] width 12 height 7
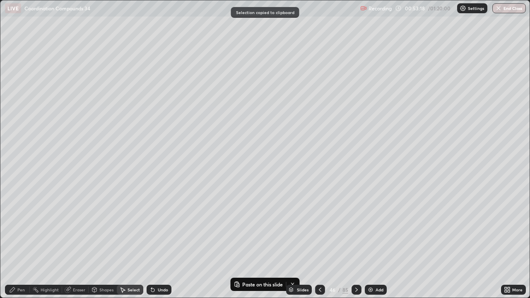
click at [20, 242] on div "Pen" at bounding box center [20, 290] width 7 height 4
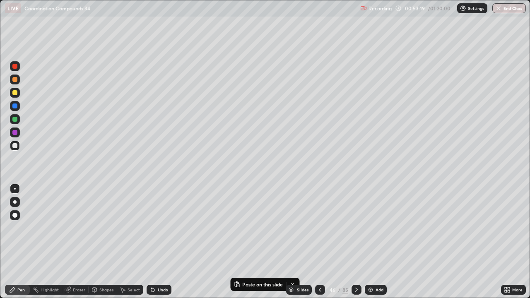
click at [18, 68] on div at bounding box center [15, 66] width 10 height 10
click at [17, 119] on div at bounding box center [14, 119] width 5 height 5
click at [16, 145] on div at bounding box center [14, 145] width 5 height 5
click at [373, 242] on div "Add" at bounding box center [376, 290] width 22 height 10
click at [17, 94] on div at bounding box center [14, 92] width 5 height 5
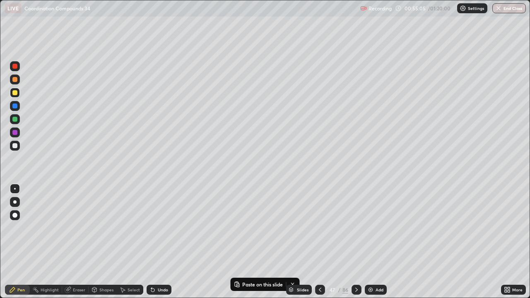
click at [129, 242] on div "Select" at bounding box center [134, 290] width 12 height 4
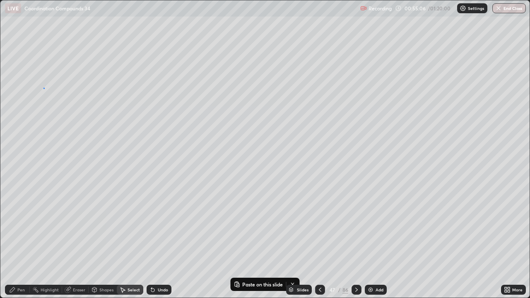
click at [43, 88] on div "0 ° Undo Copy Paste here Duplicate Duplicate to new slide Delete" at bounding box center [264, 148] width 529 height 297
click at [46, 105] on p "Paste here" at bounding box center [53, 105] width 24 height 7
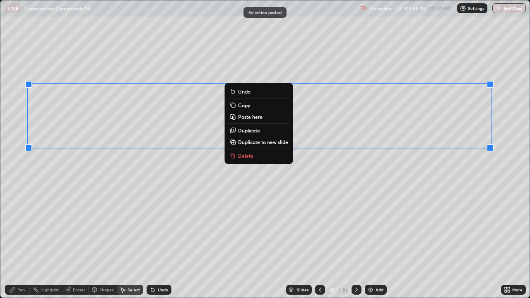
click at [101, 200] on div "0 ° Undo Copy Paste here Duplicate Duplicate to new slide Delete" at bounding box center [264, 148] width 529 height 297
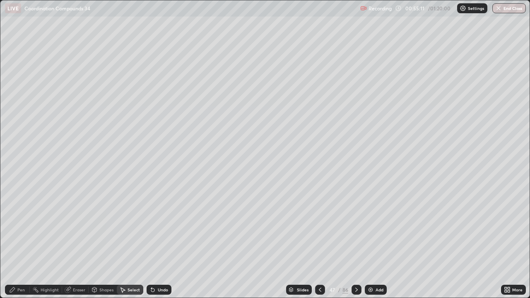
click at [18, 242] on div "Pen" at bounding box center [20, 290] width 7 height 4
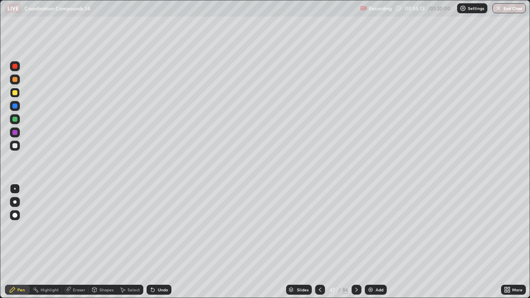
click at [15, 63] on div at bounding box center [15, 66] width 10 height 10
click at [18, 144] on div at bounding box center [15, 146] width 10 height 10
click at [19, 118] on div at bounding box center [15, 119] width 10 height 10
click at [15, 146] on div at bounding box center [14, 145] width 5 height 5
click at [357, 242] on div at bounding box center [356, 290] width 10 height 10
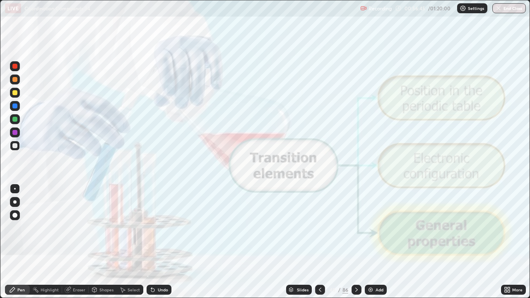
click at [356, 242] on icon at bounding box center [356, 289] width 7 height 7
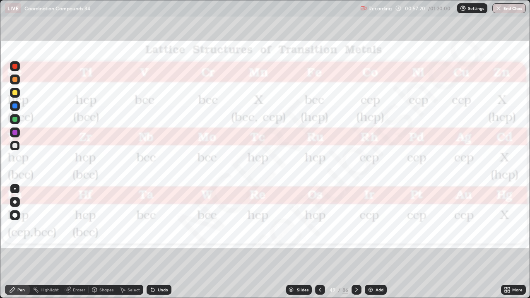
click at [356, 242] on icon at bounding box center [356, 289] width 7 height 7
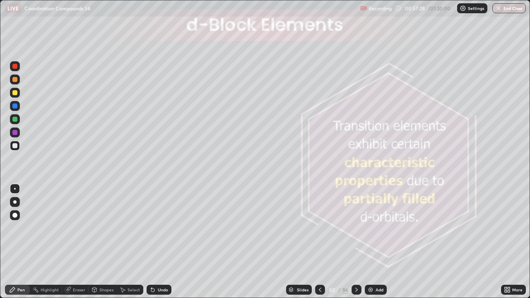
click at [356, 242] on icon at bounding box center [356, 289] width 7 height 7
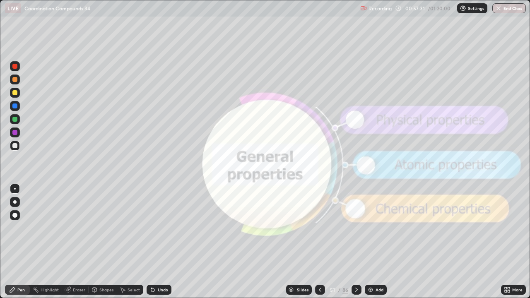
click at [356, 242] on icon at bounding box center [356, 289] width 7 height 7
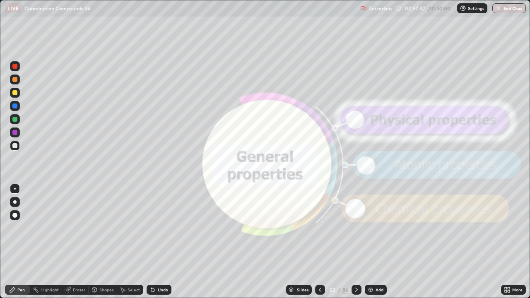
click at [356, 242] on icon at bounding box center [356, 289] width 7 height 7
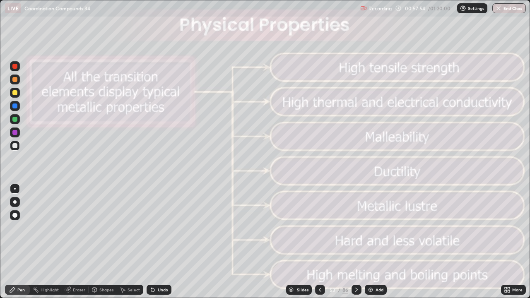
click at [356, 242] on icon at bounding box center [356, 289] width 7 height 7
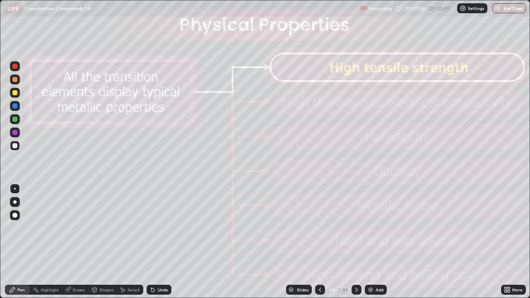
click at [356, 242] on icon at bounding box center [356, 289] width 7 height 7
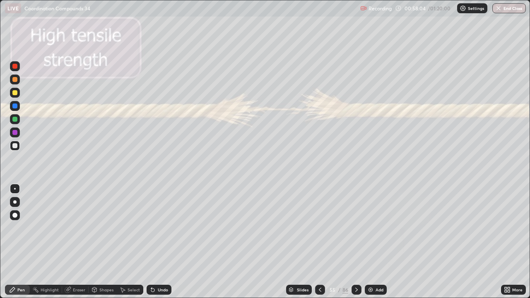
click at [356, 242] on icon at bounding box center [356, 289] width 7 height 7
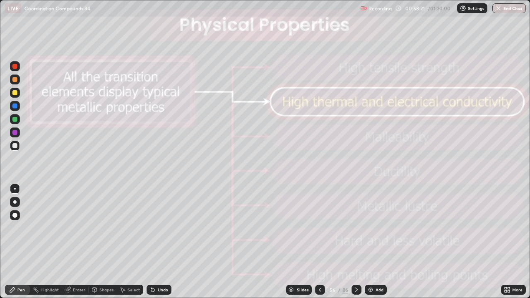
click at [356, 242] on icon at bounding box center [356, 289] width 7 height 7
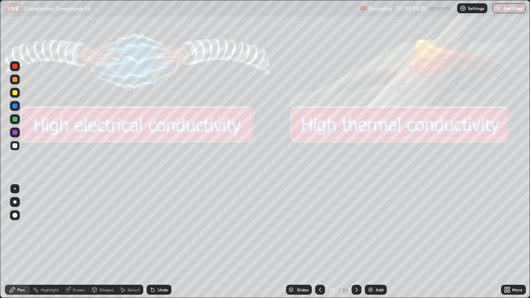
click at [356, 242] on icon at bounding box center [356, 289] width 7 height 7
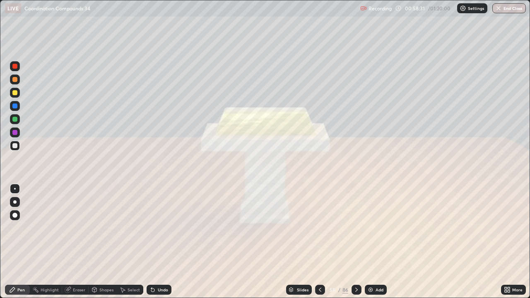
click at [356, 242] on icon at bounding box center [356, 289] width 7 height 7
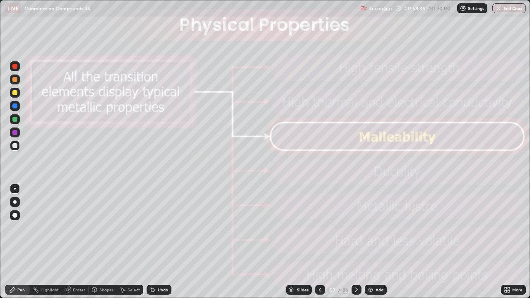
click at [355, 242] on icon at bounding box center [356, 289] width 7 height 7
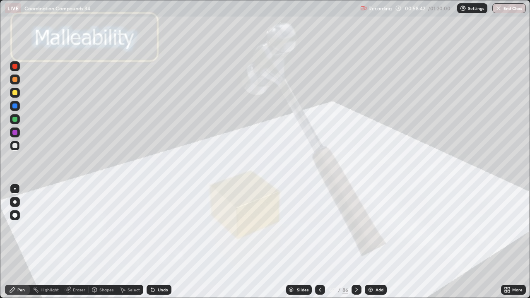
click at [359, 242] on icon at bounding box center [356, 289] width 7 height 7
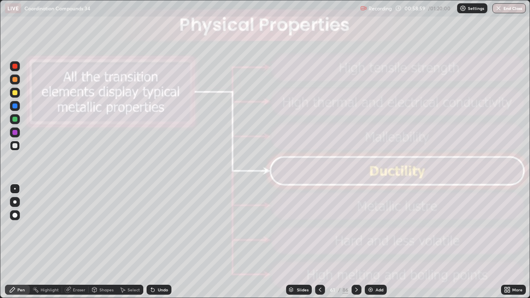
click at [356, 242] on icon at bounding box center [356, 289] width 7 height 7
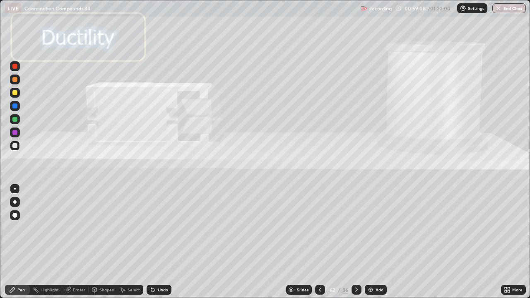
click at [357, 242] on icon at bounding box center [356, 289] width 7 height 7
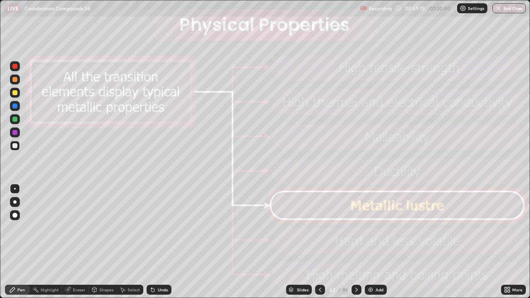
click at [356, 242] on icon at bounding box center [356, 289] width 7 height 7
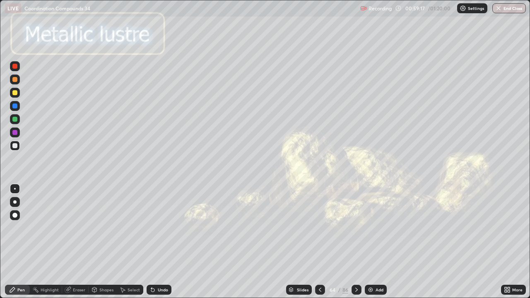
click at [355, 242] on icon at bounding box center [356, 290] width 2 height 4
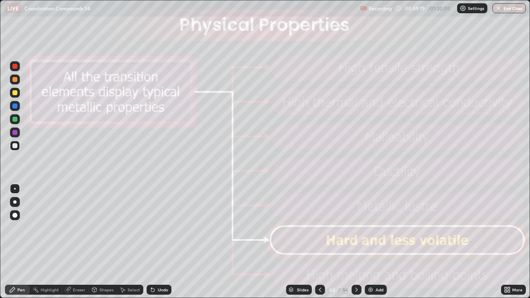
click at [356, 242] on icon at bounding box center [356, 289] width 7 height 7
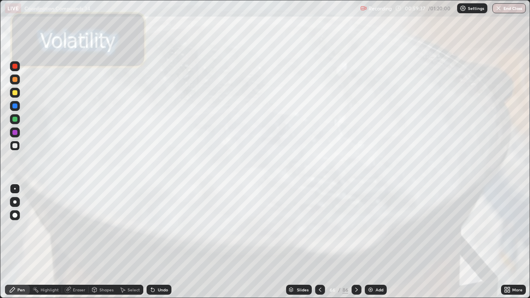
click at [356, 242] on icon at bounding box center [356, 289] width 7 height 7
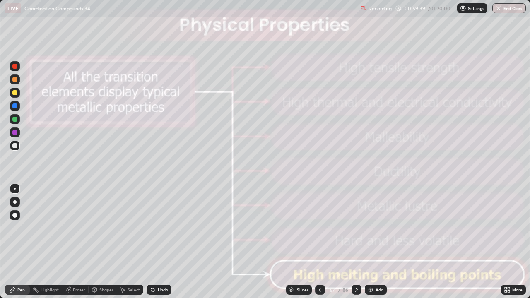
click at [356, 242] on icon at bounding box center [356, 289] width 7 height 7
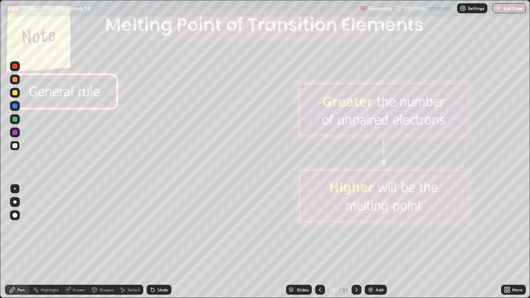
click at [356, 242] on icon at bounding box center [356, 289] width 7 height 7
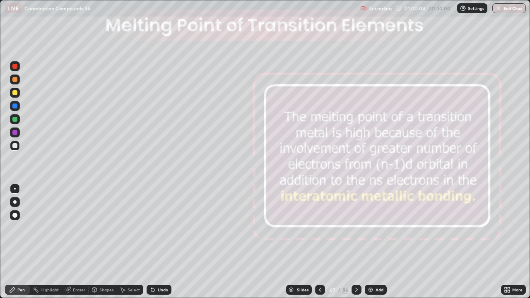
click at [356, 242] on icon at bounding box center [356, 289] width 7 height 7
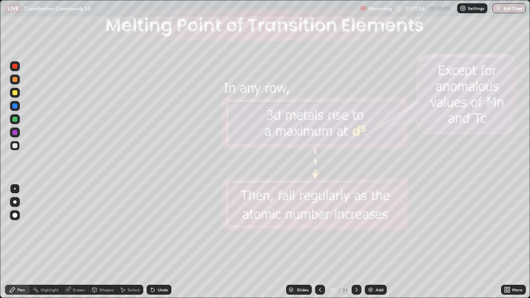
click at [356, 242] on icon at bounding box center [356, 289] width 7 height 7
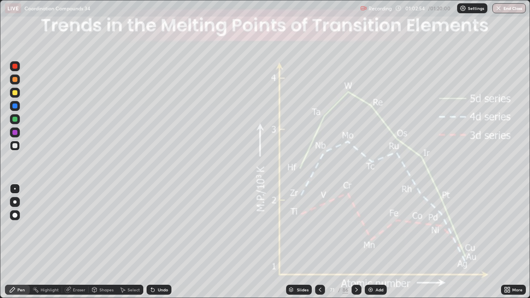
click at [15, 133] on div at bounding box center [14, 132] width 5 height 5
click at [100, 242] on div "Shapes" at bounding box center [106, 290] width 14 height 4
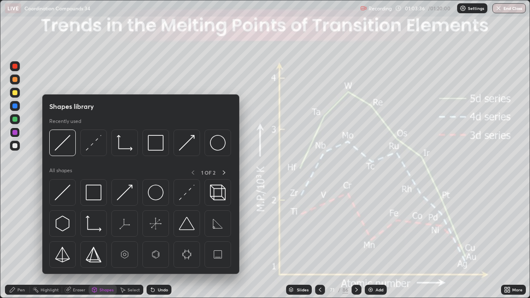
click at [74, 242] on div "Eraser" at bounding box center [75, 290] width 26 height 10
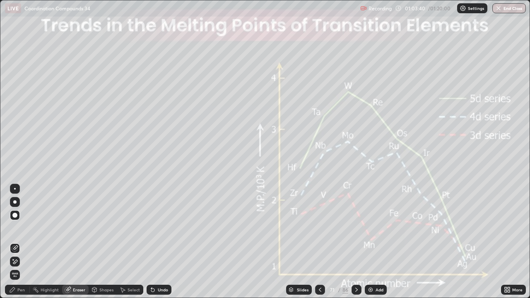
click at [356, 242] on icon at bounding box center [356, 290] width 2 height 4
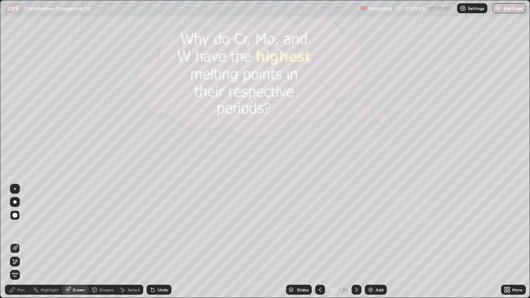
click at [355, 242] on icon at bounding box center [356, 289] width 7 height 7
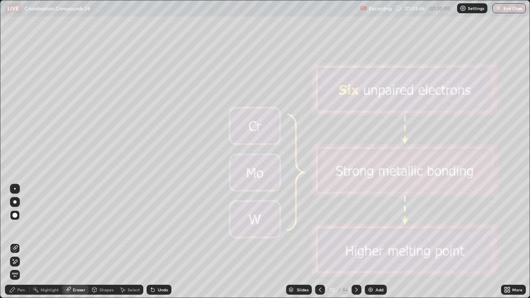
click at [319, 242] on icon at bounding box center [320, 289] width 7 height 7
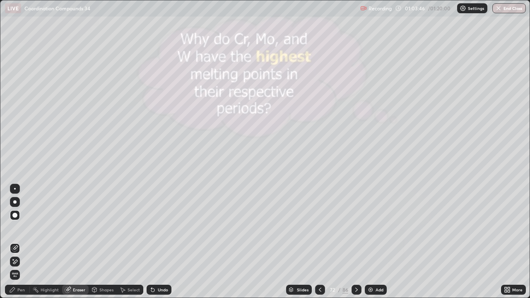
click at [319, 242] on icon at bounding box center [320, 289] width 7 height 7
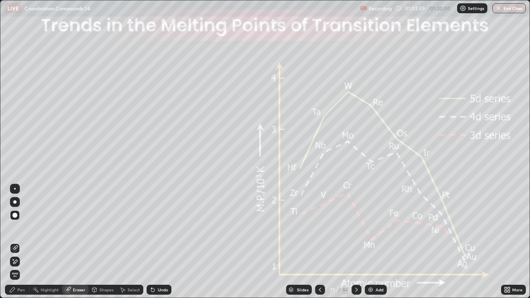
click at [20, 242] on div "Pen" at bounding box center [20, 290] width 7 height 4
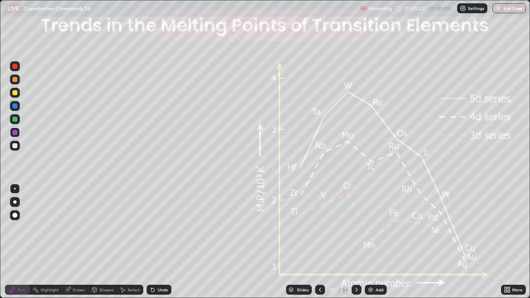
click at [17, 143] on div at bounding box center [15, 146] width 10 height 10
click at [356, 242] on icon at bounding box center [356, 289] width 7 height 7
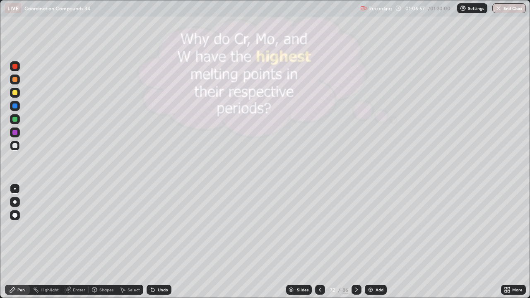
click at [355, 242] on icon at bounding box center [356, 290] width 2 height 4
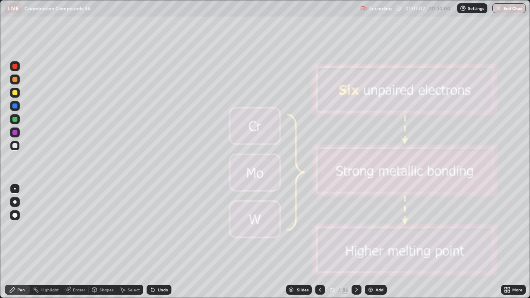
click at [356, 242] on icon at bounding box center [356, 289] width 7 height 7
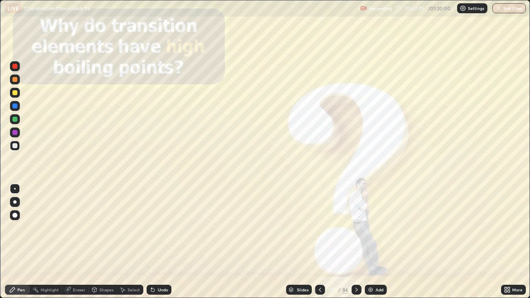
click at [356, 242] on icon at bounding box center [356, 289] width 7 height 7
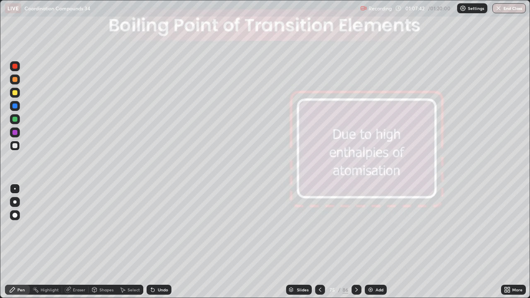
click at [356, 242] on icon at bounding box center [356, 289] width 7 height 7
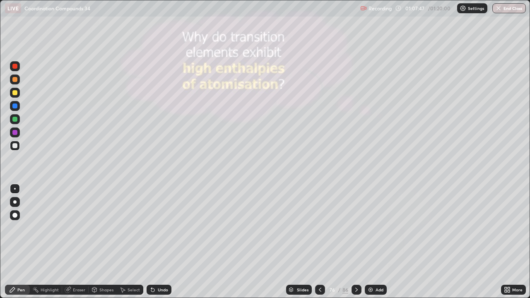
click at [356, 242] on icon at bounding box center [356, 289] width 7 height 7
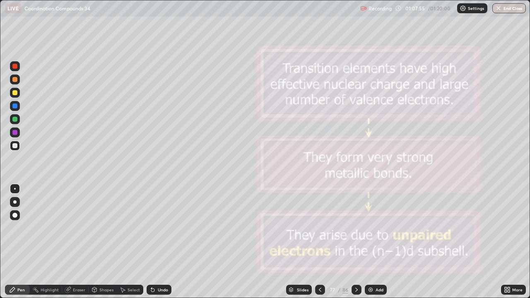
click at [356, 242] on icon at bounding box center [356, 289] width 7 height 7
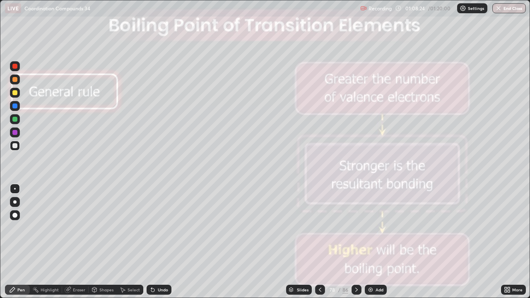
click at [356, 242] on icon at bounding box center [356, 289] width 7 height 7
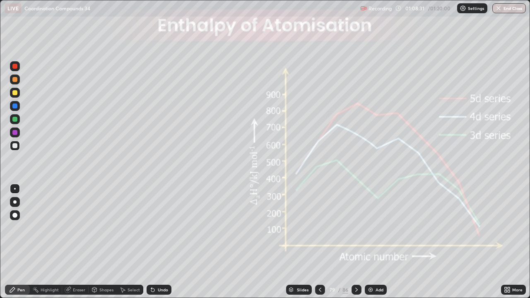
click at [356, 242] on icon at bounding box center [356, 289] width 7 height 7
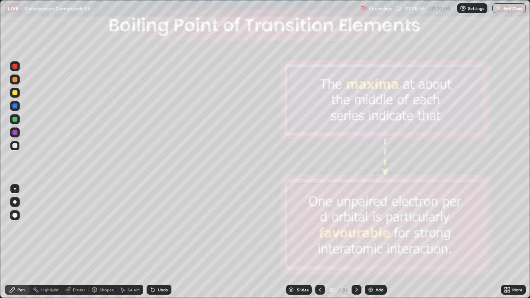
click at [356, 242] on icon at bounding box center [356, 289] width 7 height 7
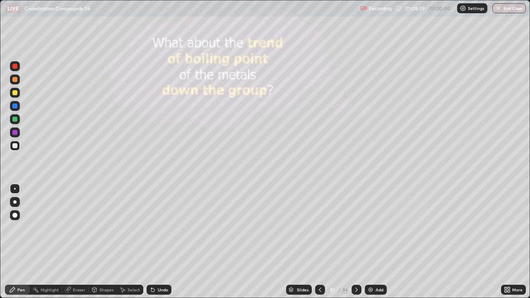
click at [356, 242] on icon at bounding box center [356, 289] width 7 height 7
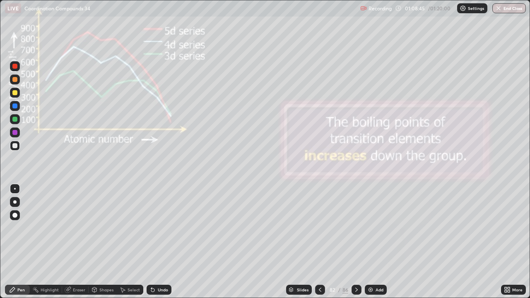
click at [356, 242] on icon at bounding box center [356, 289] width 7 height 7
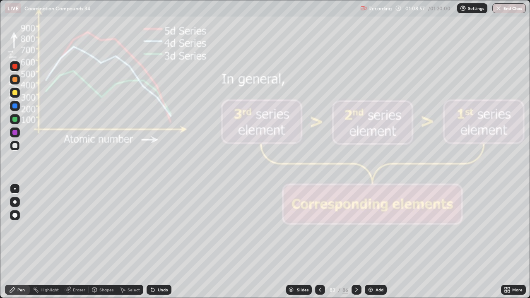
click at [356, 242] on icon at bounding box center [356, 289] width 7 height 7
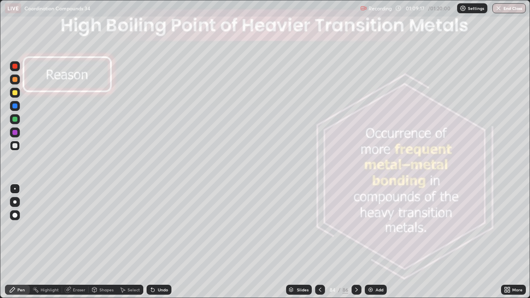
click at [356, 242] on icon at bounding box center [356, 290] width 2 height 4
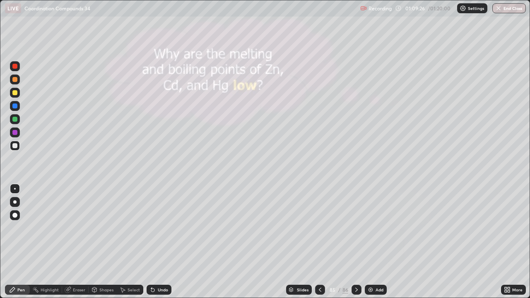
click at [356, 242] on icon at bounding box center [356, 289] width 7 height 7
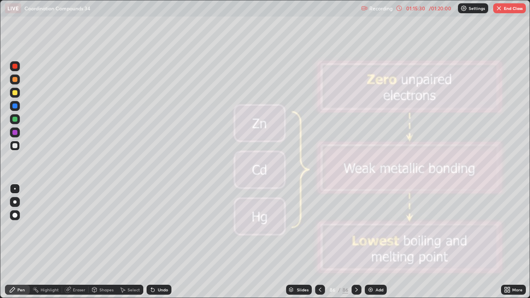
click at [504, 10] on button "End Class" at bounding box center [509, 8] width 33 height 10
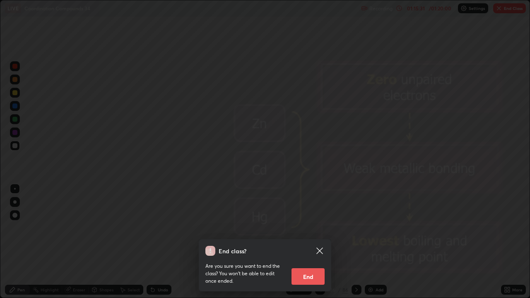
click at [307, 242] on button "End" at bounding box center [307, 276] width 33 height 17
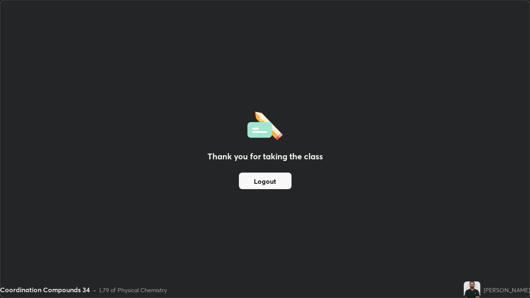
click at [285, 179] on button "Logout" at bounding box center [265, 181] width 53 height 17
